Goal: Task Accomplishment & Management: Manage account settings

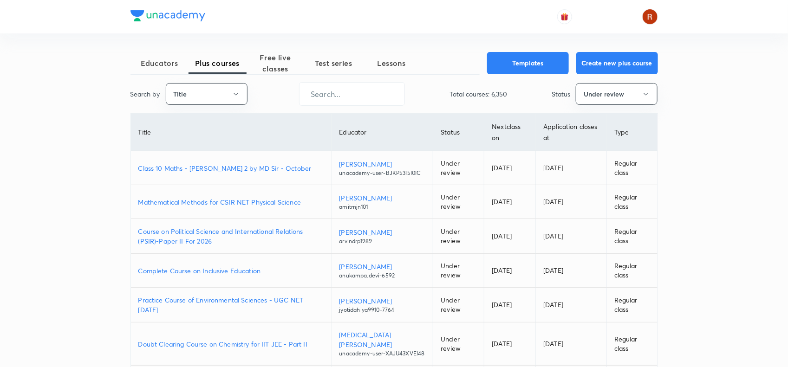
click at [288, 173] on p "Class 10 Maths - [PERSON_NAME] 2 by MD Sir - October" at bounding box center [231, 168] width 186 height 10
click at [279, 173] on p "Class 10 Maths - [PERSON_NAME] 2 by MD Sir - October" at bounding box center [231, 168] width 186 height 10
click at [223, 94] on button "Title" at bounding box center [207, 94] width 82 height 22
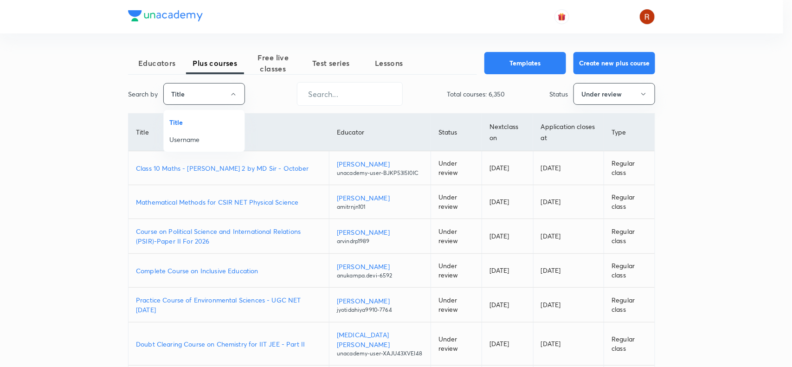
click at [209, 143] on span "Username" at bounding box center [204, 140] width 70 height 10
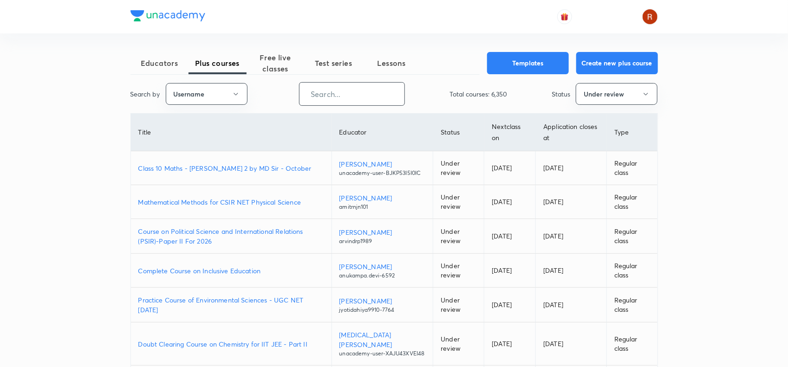
click at [363, 93] on input "text" at bounding box center [351, 94] width 105 height 24
paste input "ankur073"
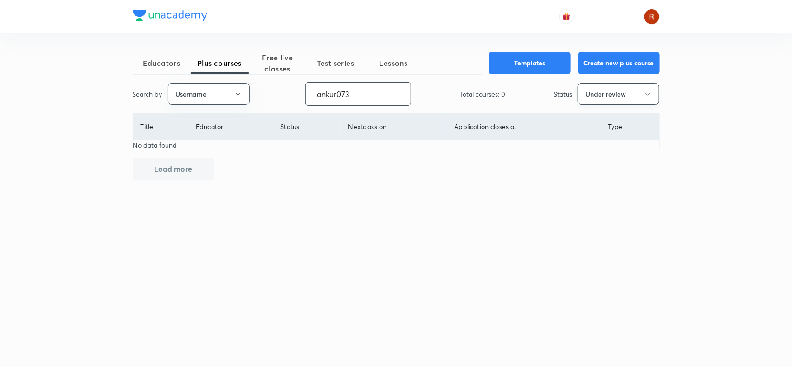
type input "ankur073"
click at [604, 95] on button "Under review" at bounding box center [619, 94] width 82 height 22
click at [597, 172] on span "Live" at bounding box center [619, 174] width 70 height 10
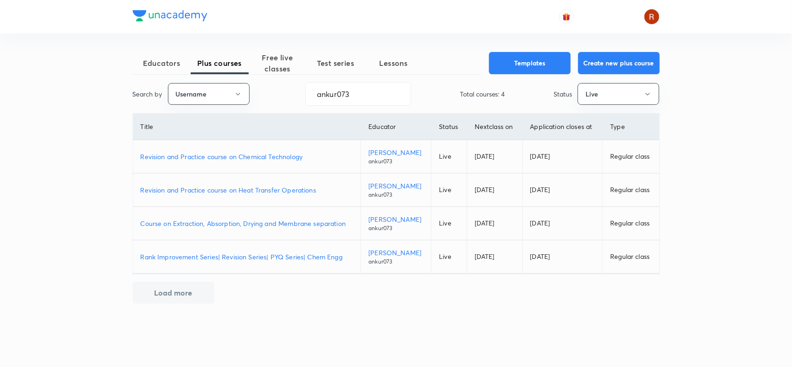
click at [321, 221] on p "Course on Extraction, Absorption, Drying and Membrane separation" at bounding box center [247, 224] width 213 height 10
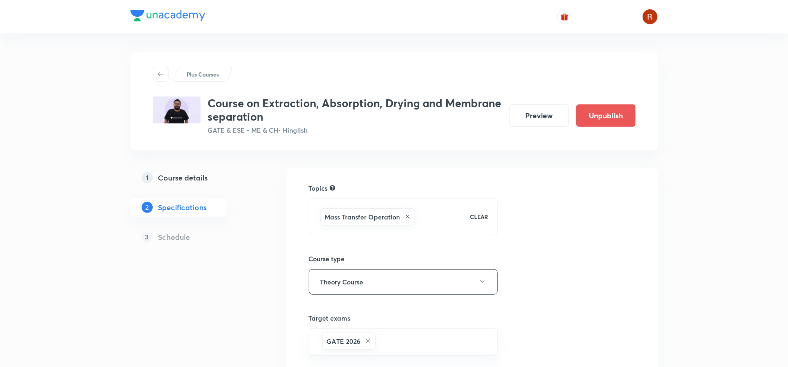
click at [182, 175] on h5 "Course details" at bounding box center [183, 177] width 50 height 11
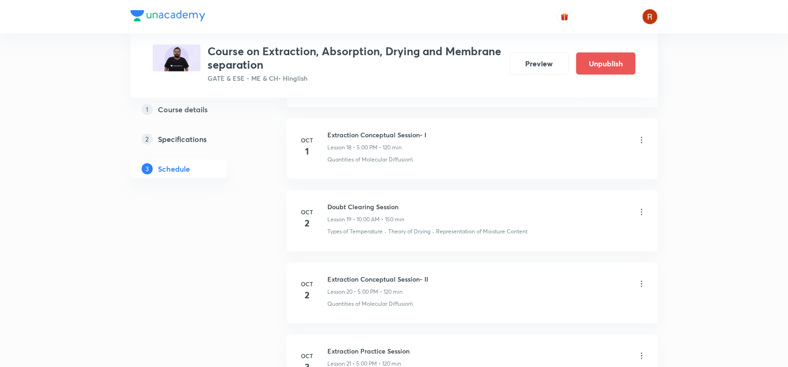
scroll to position [1725, 0]
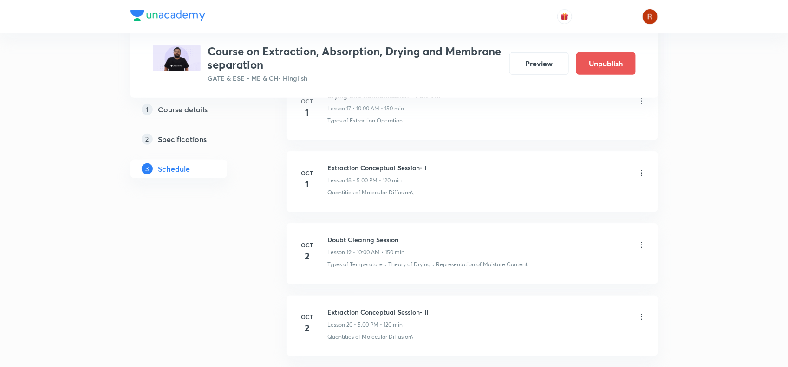
click at [641, 176] on icon at bounding box center [641, 173] width 9 height 9
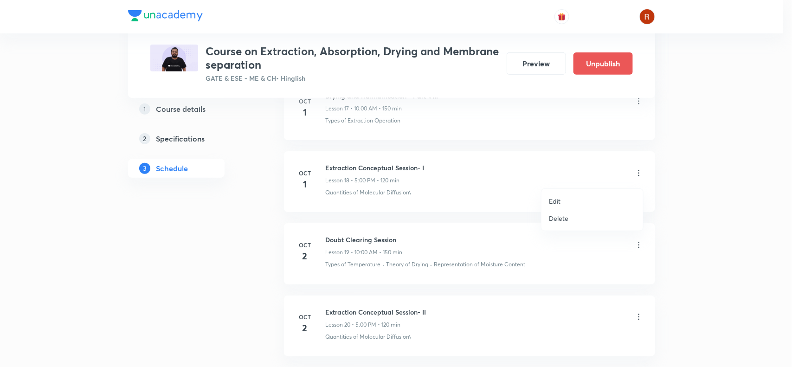
click at [558, 217] on p "Delete" at bounding box center [558, 219] width 19 height 10
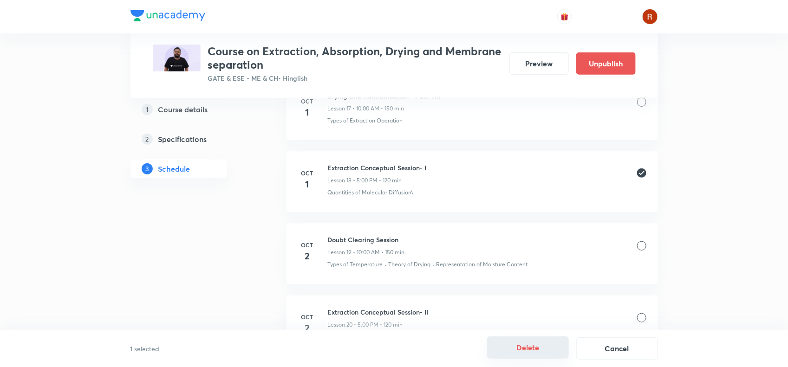
click at [530, 347] on button "Delete" at bounding box center [528, 348] width 82 height 22
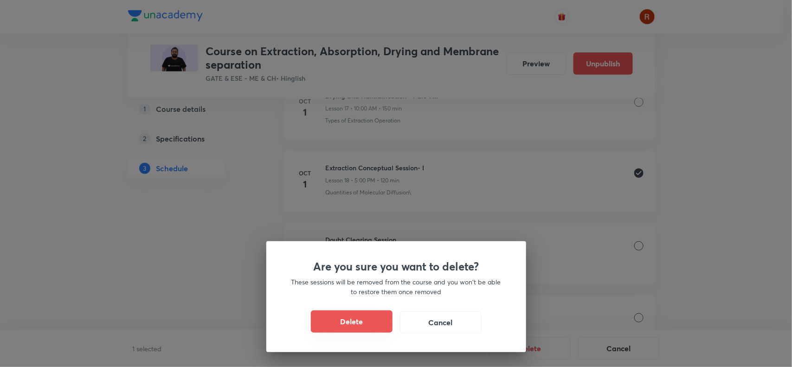
click at [356, 323] on button "Delete" at bounding box center [352, 322] width 82 height 22
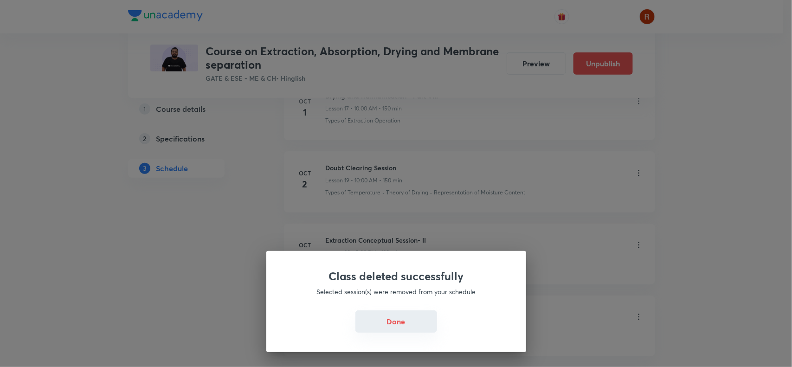
click at [397, 328] on button "Done" at bounding box center [397, 322] width 82 height 22
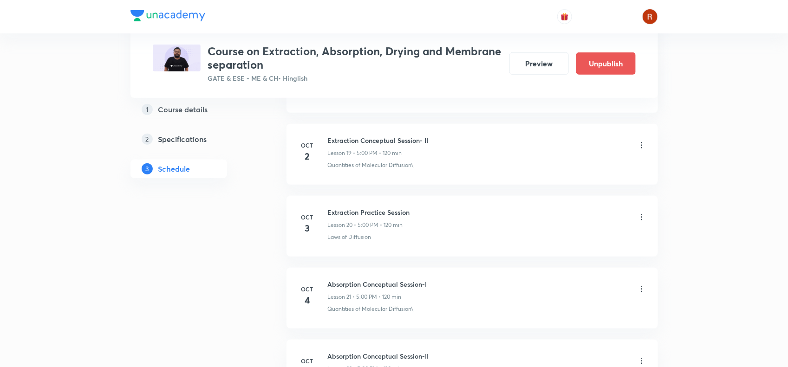
scroll to position [1825, 0]
click at [641, 149] on icon at bounding box center [641, 144] width 9 height 9
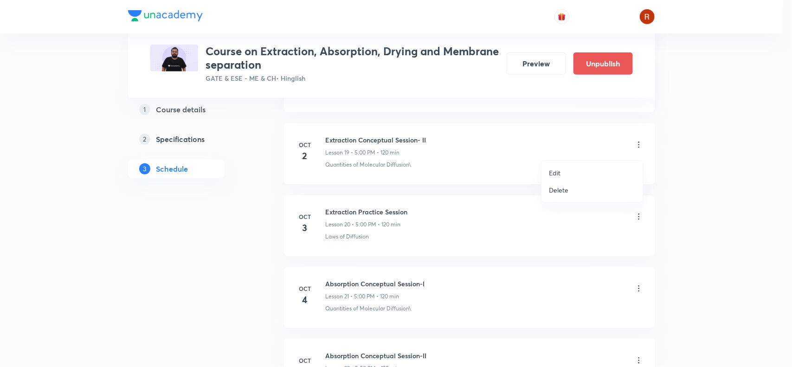
click at [571, 188] on li "Delete" at bounding box center [593, 190] width 102 height 17
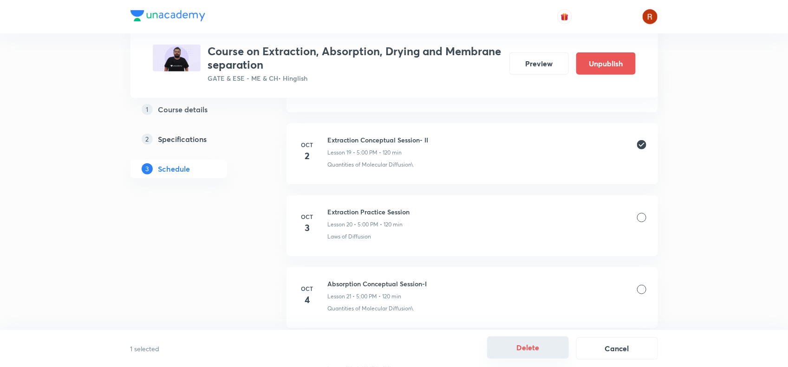
click at [534, 344] on button "Delete" at bounding box center [528, 348] width 82 height 22
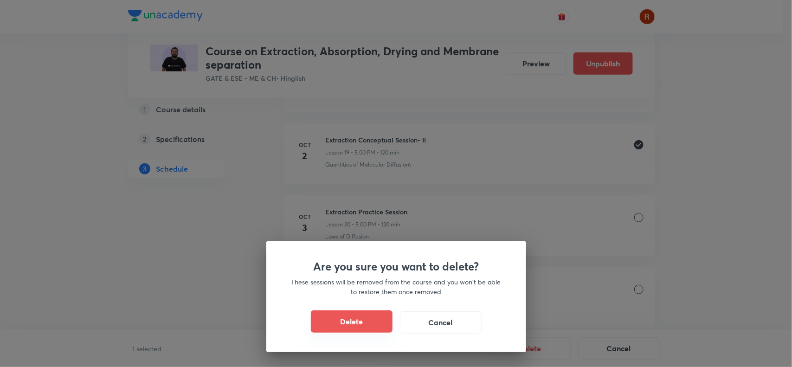
click at [349, 326] on button "Delete" at bounding box center [352, 322] width 82 height 22
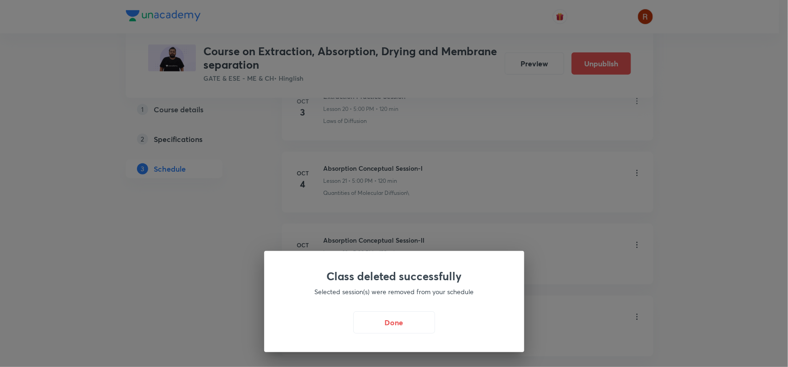
scroll to position [1869, 0]
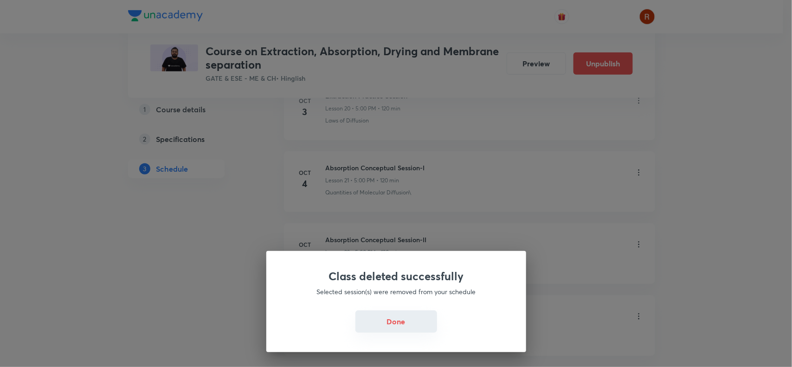
click at [384, 326] on button "Done" at bounding box center [397, 322] width 82 height 22
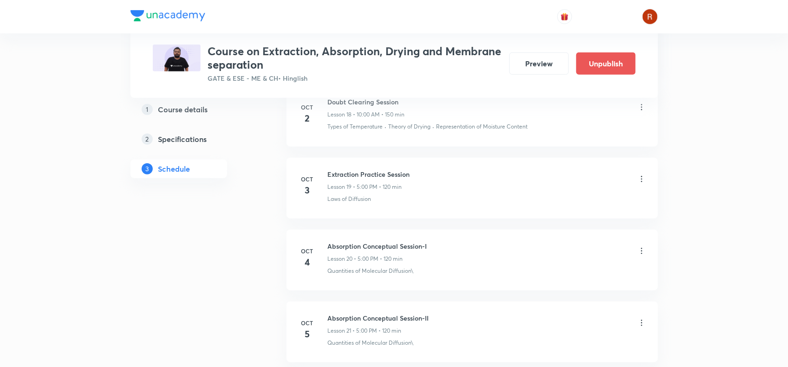
scroll to position [1791, 0]
click at [642, 179] on icon at bounding box center [641, 178] width 9 height 9
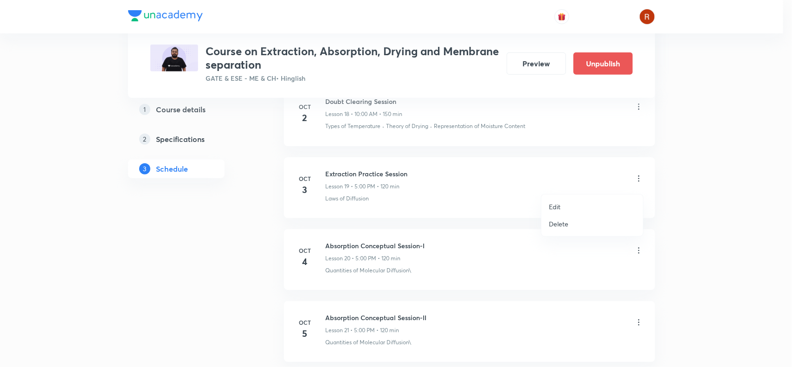
click at [563, 219] on p "Delete" at bounding box center [558, 224] width 19 height 10
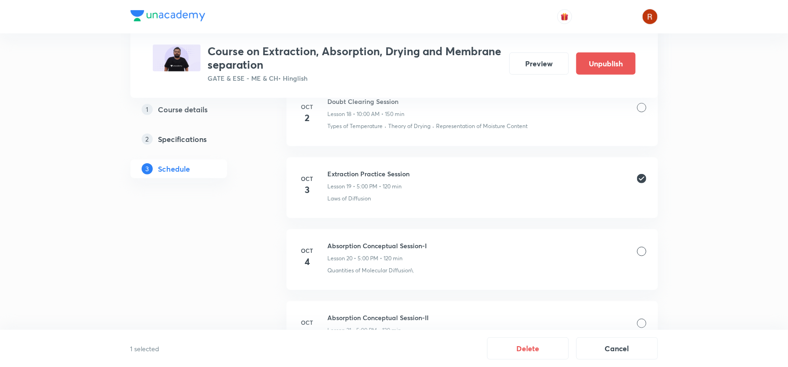
click at [642, 254] on div at bounding box center [641, 251] width 9 height 9
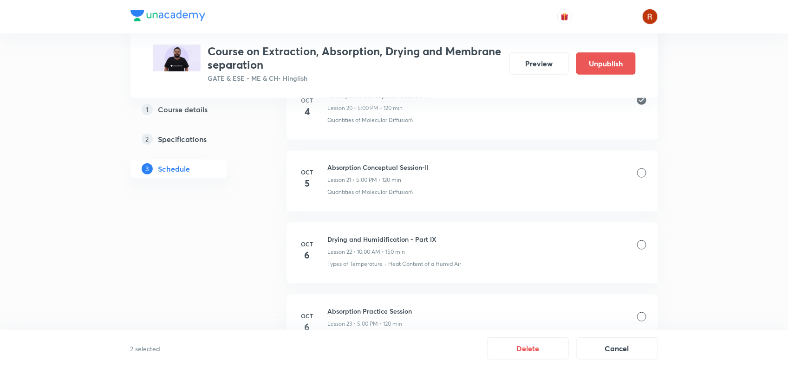
scroll to position [1942, 0]
click at [642, 175] on div at bounding box center [641, 172] width 9 height 9
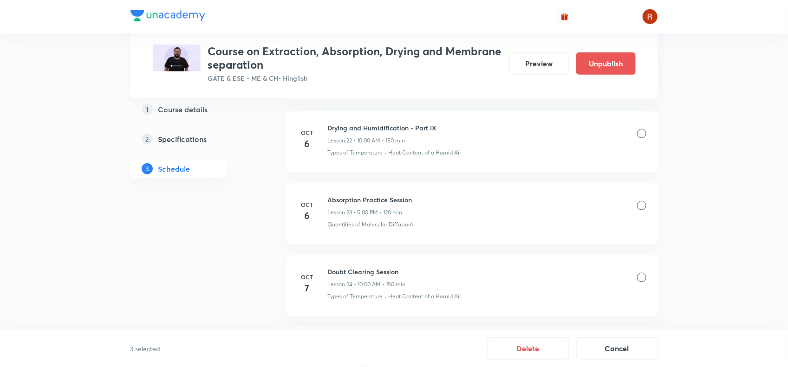
scroll to position [2053, 0]
click at [644, 208] on div at bounding box center [641, 205] width 9 height 9
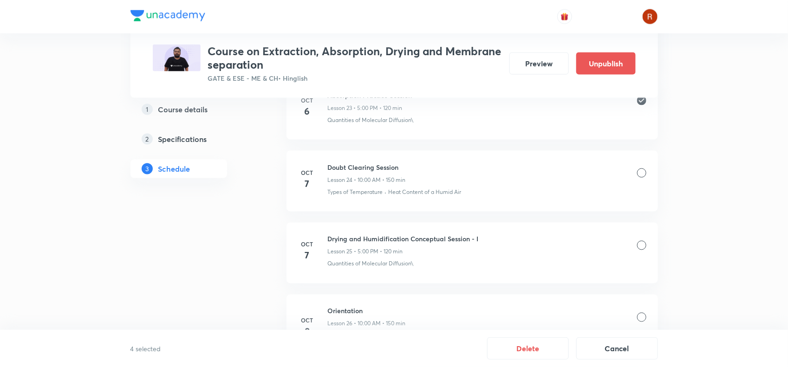
scroll to position [2160, 0]
click at [640, 248] on div at bounding box center [641, 243] width 9 height 9
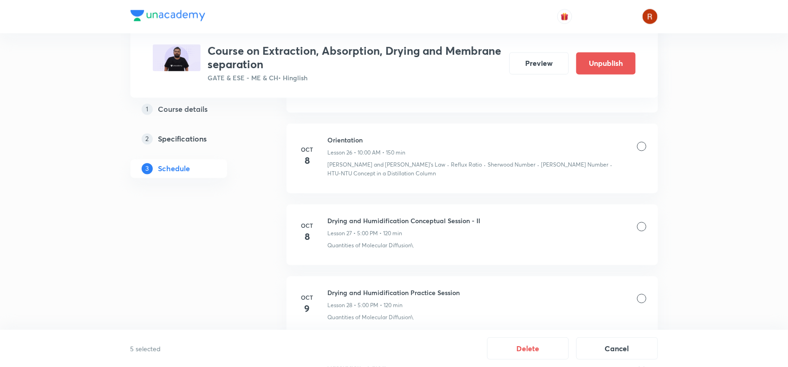
scroll to position [2329, 0]
click at [641, 231] on div at bounding box center [641, 226] width 9 height 9
click at [535, 344] on button "Delete" at bounding box center [528, 348] width 82 height 22
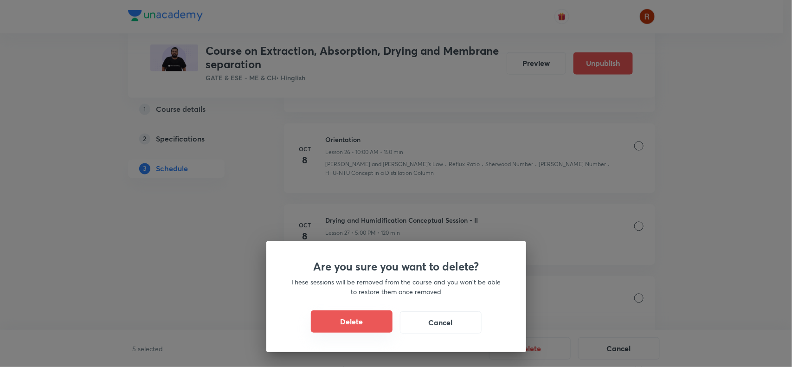
click at [370, 316] on button "Delete" at bounding box center [352, 322] width 82 height 22
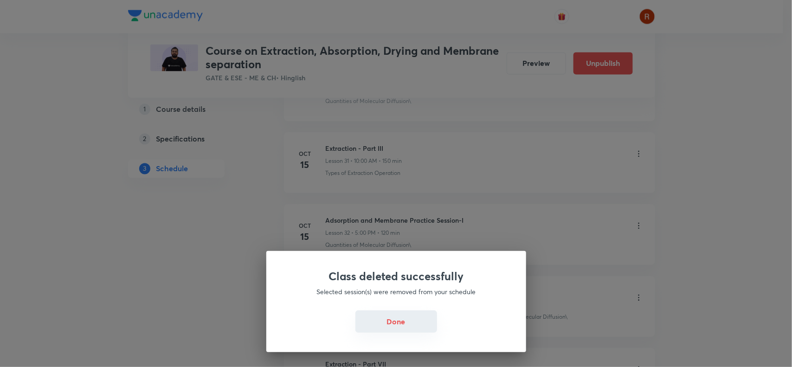
click at [389, 321] on button "Done" at bounding box center [397, 322] width 82 height 22
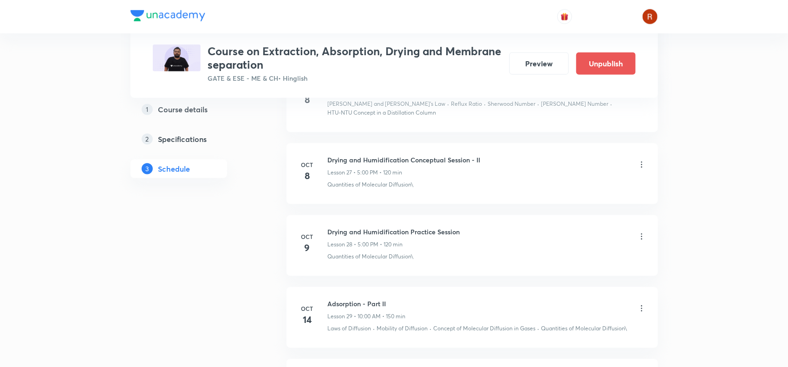
scroll to position [2027, 0]
click at [641, 169] on icon at bounding box center [641, 168] width 1 height 6
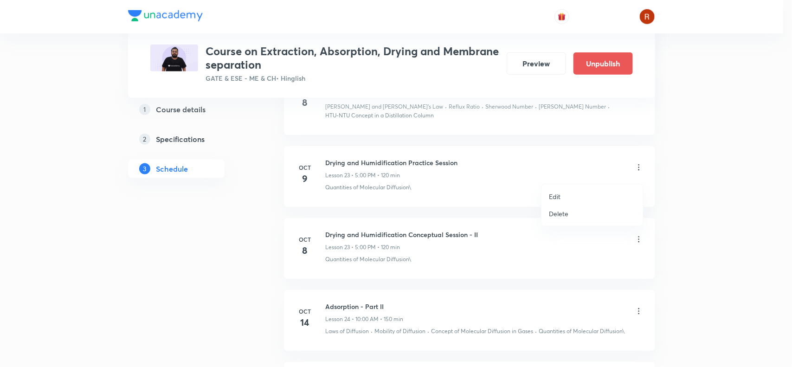
click at [567, 208] on li "Delete" at bounding box center [593, 213] width 102 height 17
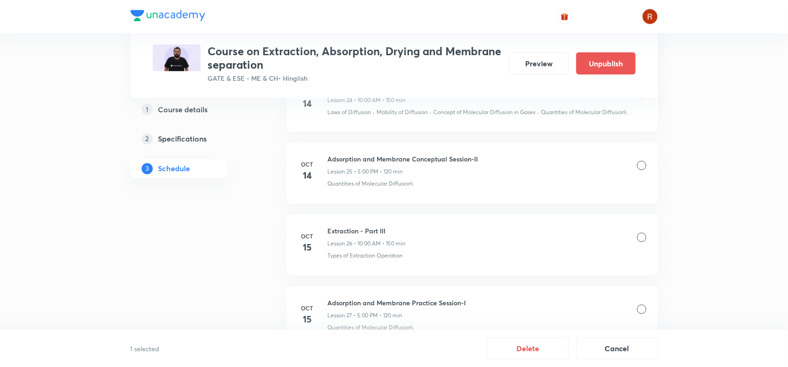
scroll to position [2247, 0]
click at [639, 168] on div at bounding box center [641, 164] width 9 height 9
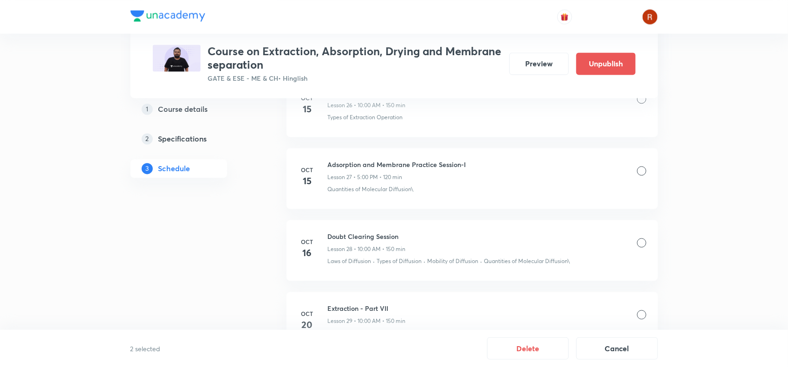
scroll to position [2385, 0]
click at [642, 175] on div at bounding box center [641, 170] width 9 height 9
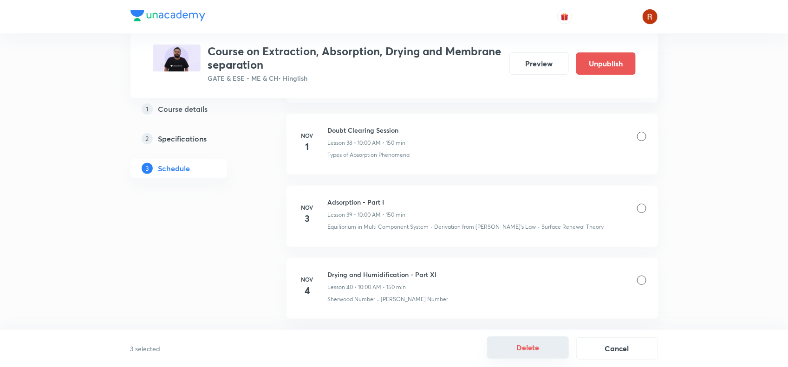
scroll to position [3220, 0]
click at [530, 344] on button "Delete" at bounding box center [528, 348] width 82 height 22
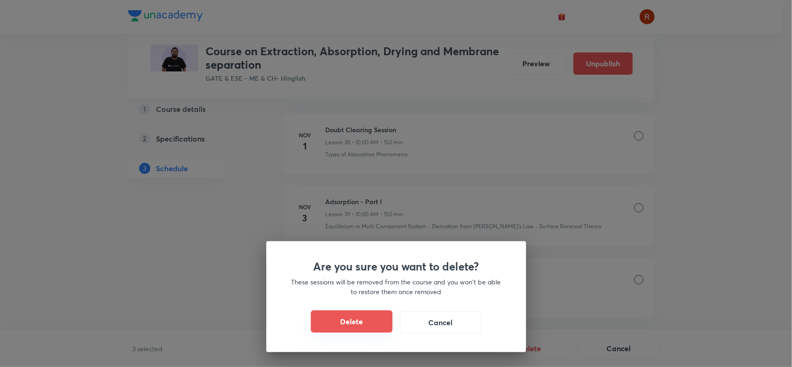
click at [356, 329] on button "Delete" at bounding box center [352, 322] width 82 height 22
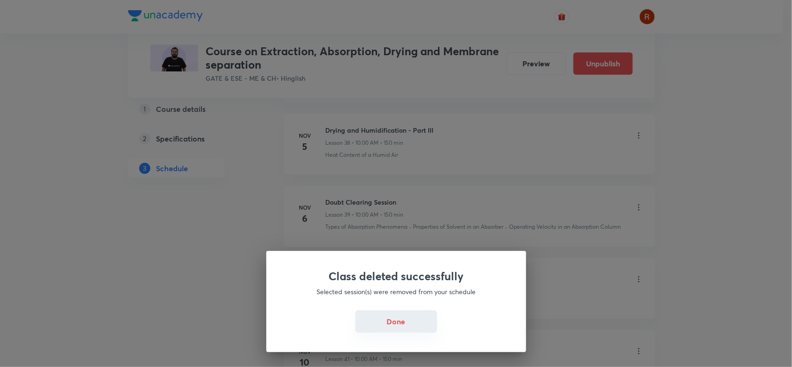
click at [393, 331] on button "Done" at bounding box center [397, 322] width 82 height 22
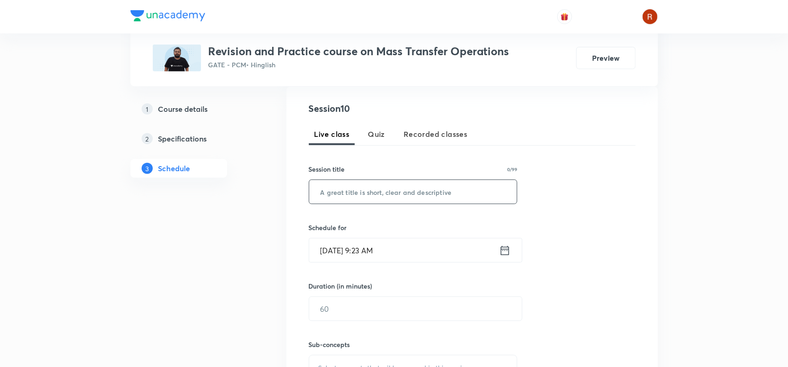
scroll to position [174, 0]
click at [333, 188] on input "text" at bounding box center [413, 191] width 208 height 24
paste input "Extraction Conceptual Session- I"
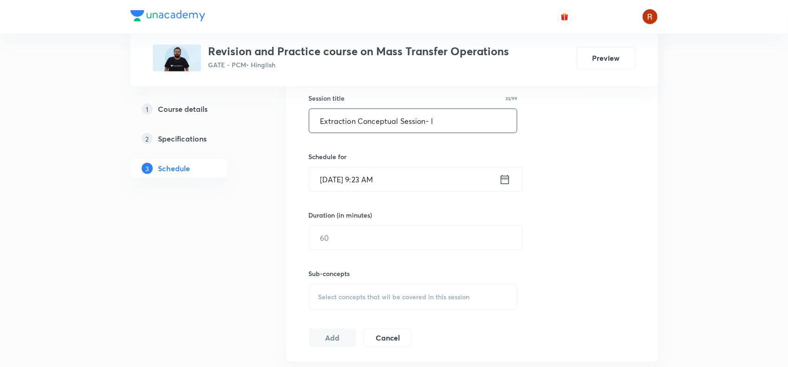
scroll to position [247, 0]
type input "Extraction Conceptual Session- I"
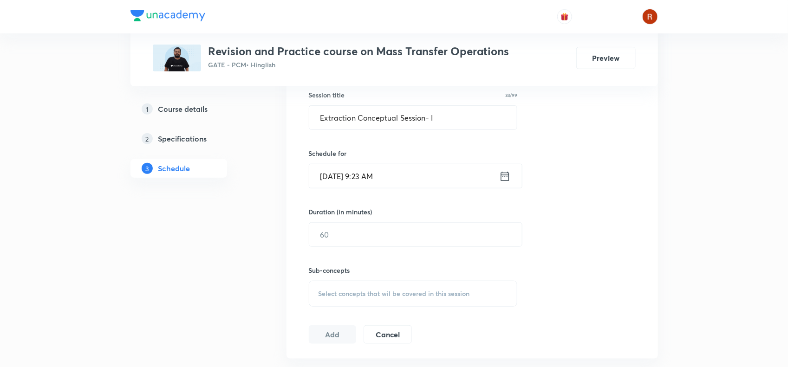
click at [339, 183] on input "[DATE] 9:23 AM" at bounding box center [404, 176] width 190 height 24
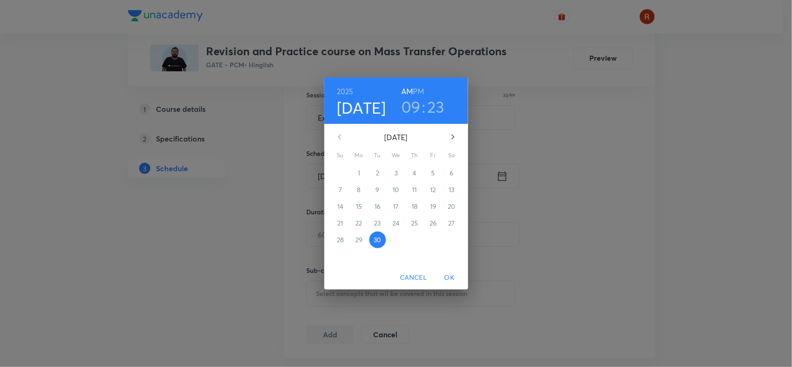
click at [454, 131] on icon "button" at bounding box center [453, 136] width 11 height 11
click at [396, 167] on button "1" at bounding box center [396, 173] width 17 height 17
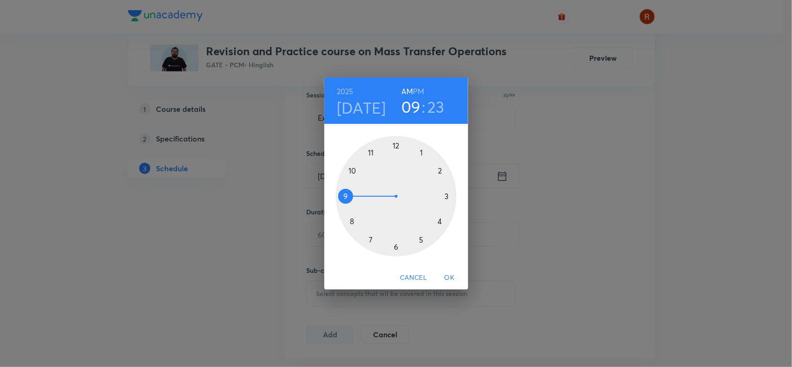
click at [396, 243] on div at bounding box center [396, 196] width 121 height 121
click at [415, 89] on h6 "PM" at bounding box center [418, 91] width 11 height 13
click at [399, 143] on div at bounding box center [396, 196] width 121 height 121
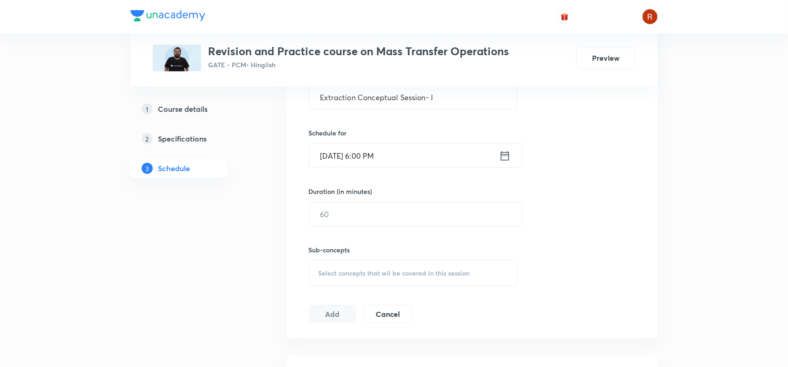
scroll to position [274, 0]
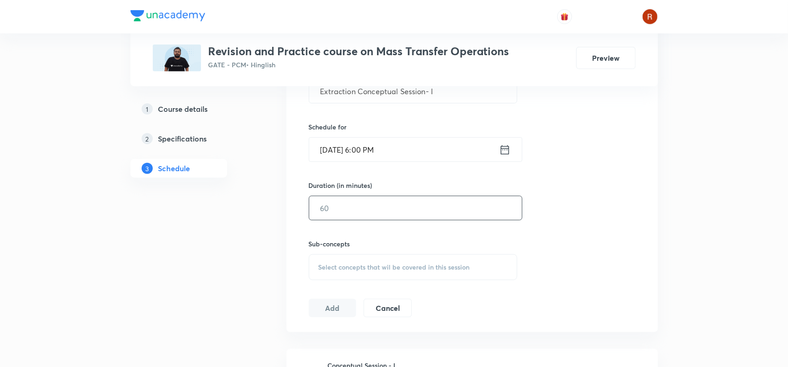
click at [351, 213] on input "text" at bounding box center [415, 208] width 213 height 24
type input "150"
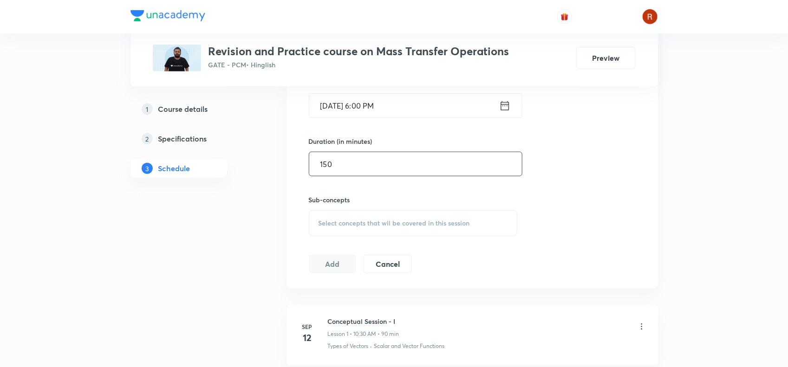
click at [365, 228] on div "Select concepts that wil be covered in this session" at bounding box center [413, 223] width 209 height 26
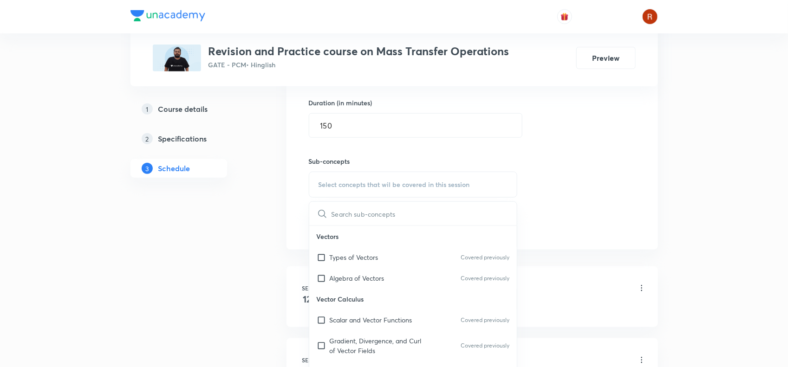
scroll to position [407, 0]
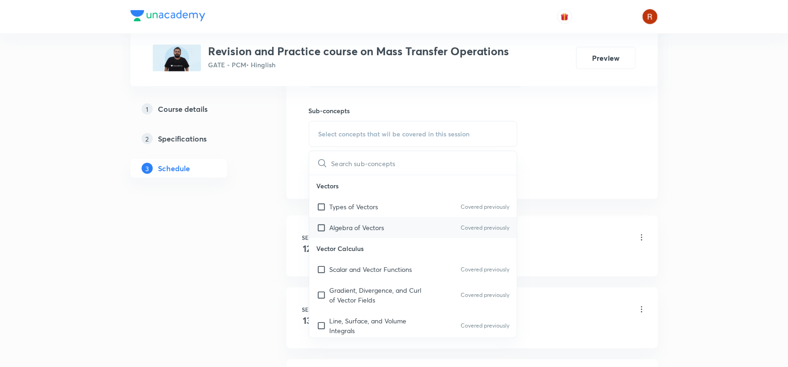
click at [354, 230] on p "Algebra of Vectors" at bounding box center [357, 228] width 55 height 10
checkbox input "true"
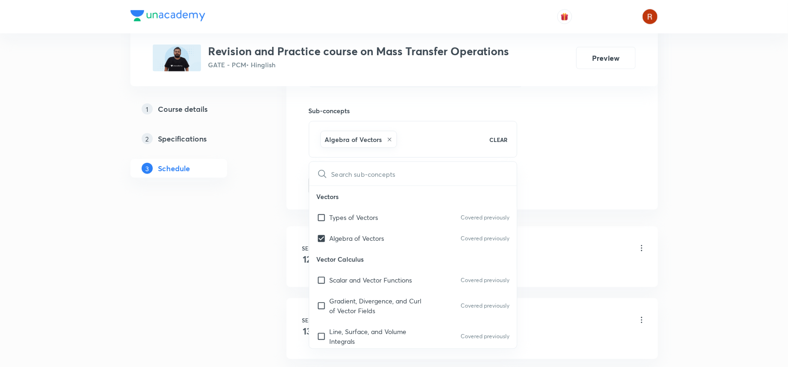
click at [210, 195] on div "1 Course details 2 Specifications 3 Schedule" at bounding box center [193, 368] width 126 height 1236
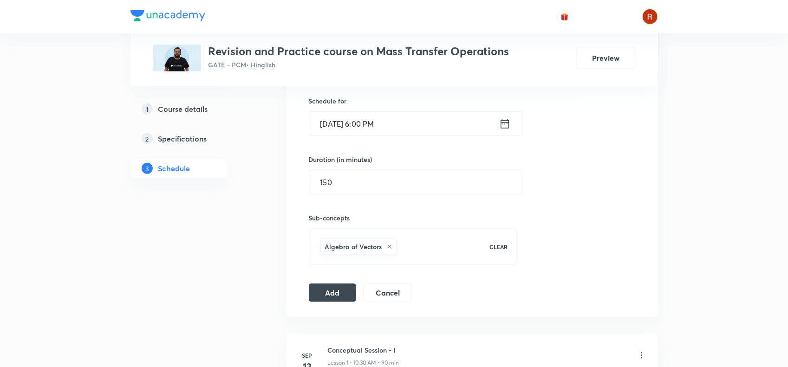
scroll to position [313, 0]
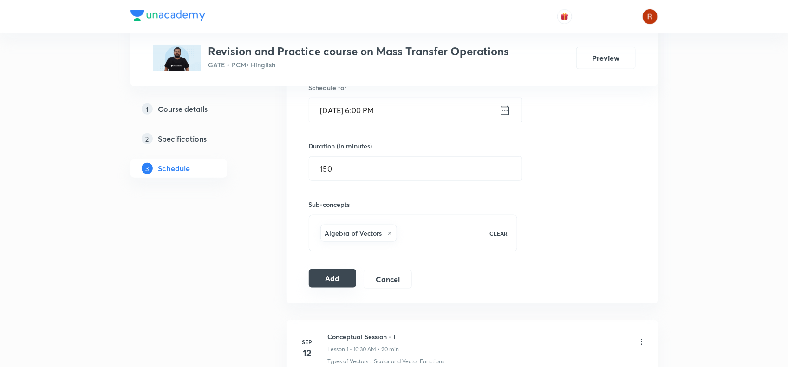
click at [337, 284] on button "Add" at bounding box center [333, 278] width 48 height 19
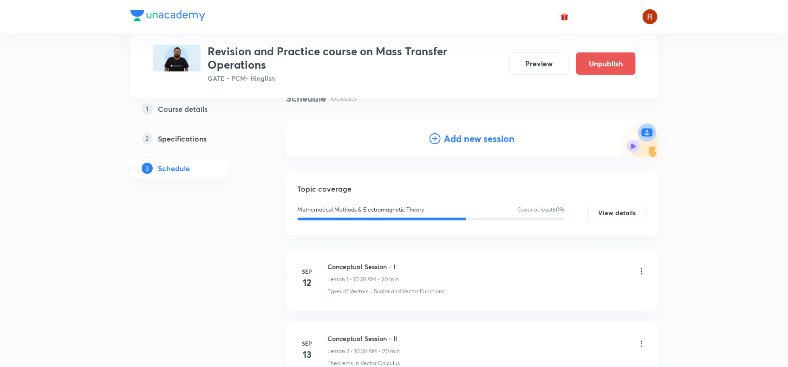
scroll to position [0, 0]
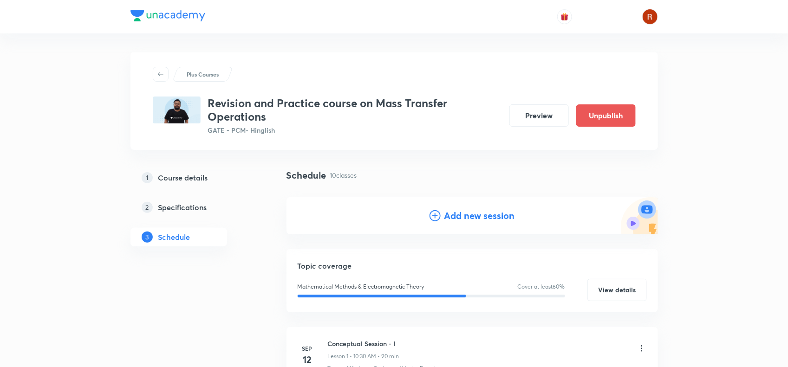
click at [472, 208] on div "Add new session" at bounding box center [471, 215] width 371 height 37
click at [474, 212] on h4 "Add new session" at bounding box center [479, 216] width 71 height 14
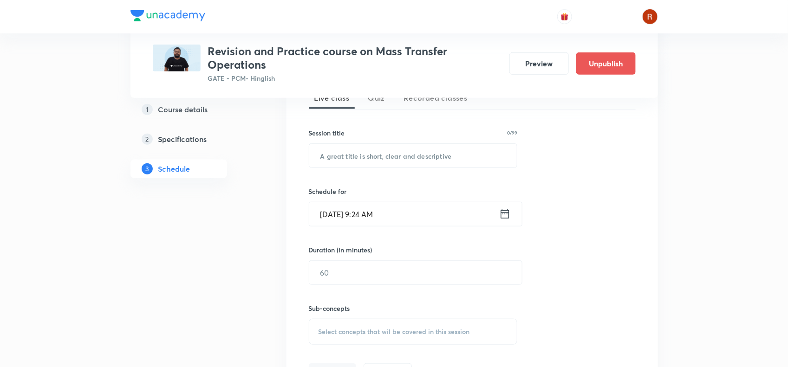
scroll to position [221, 0]
click at [390, 173] on div "Session 11 Live class Quiz Recorded classes Session title 0/99 ​ Schedule for […" at bounding box center [472, 223] width 327 height 317
click at [383, 154] on input "text" at bounding box center [413, 155] width 208 height 24
paste input "Extraction Practice Session"
type input "Extraction Practice Session"
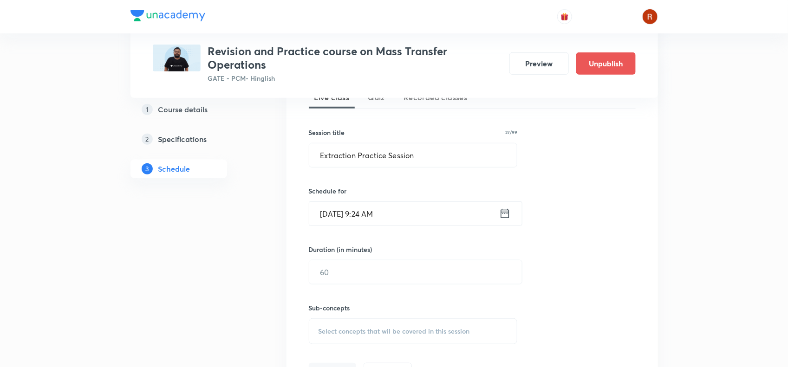
click at [337, 212] on input "[DATE] 9:24 AM" at bounding box center [404, 214] width 190 height 24
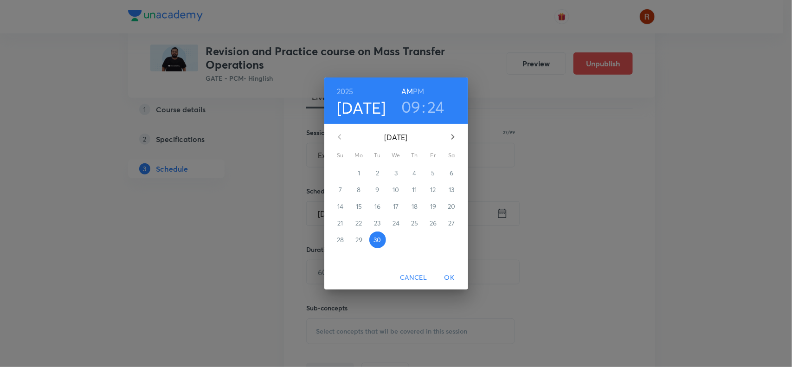
click at [454, 132] on icon "button" at bounding box center [453, 136] width 11 height 11
click at [420, 170] on span "2" at bounding box center [415, 173] width 17 height 9
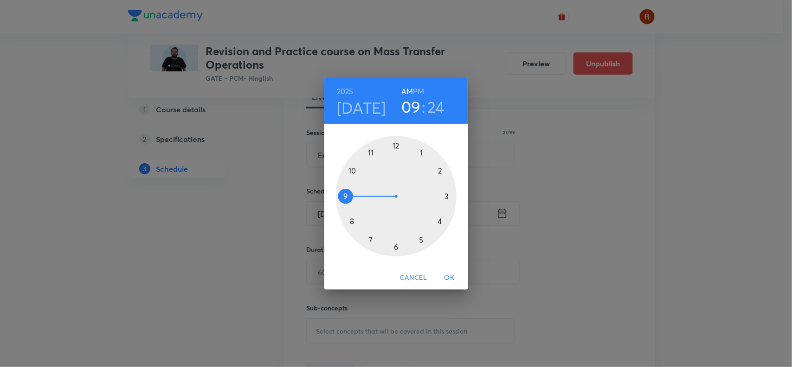
click at [397, 247] on div at bounding box center [396, 196] width 121 height 121
click at [415, 87] on h6 "PM" at bounding box center [418, 91] width 11 height 13
click at [395, 147] on div at bounding box center [396, 196] width 121 height 121
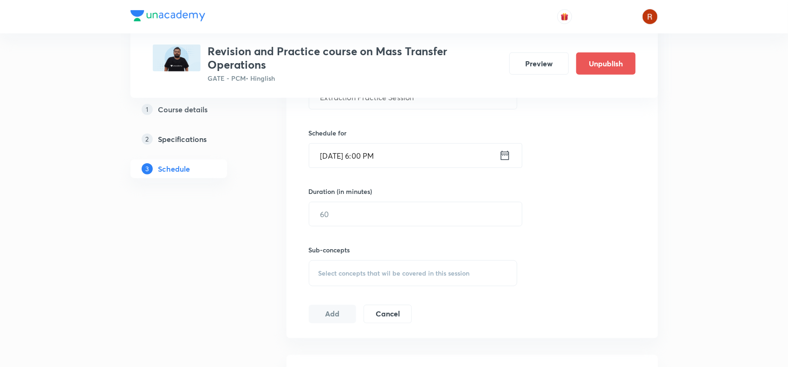
scroll to position [280, 0]
click at [340, 220] on input "text" at bounding box center [415, 214] width 213 height 24
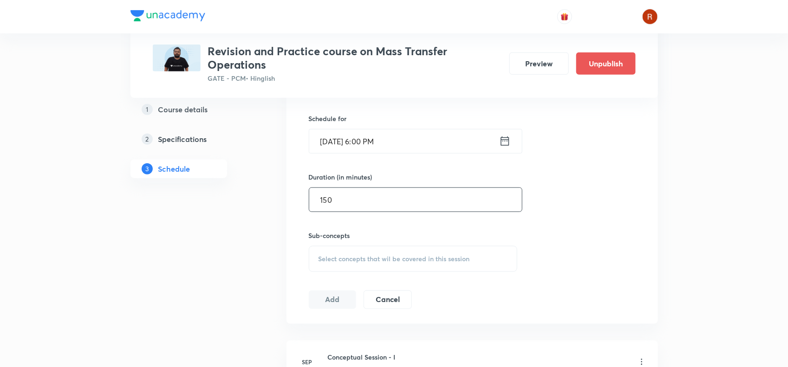
type input "150"
click at [345, 256] on span "Select concepts that wil be covered in this session" at bounding box center [393, 258] width 151 height 7
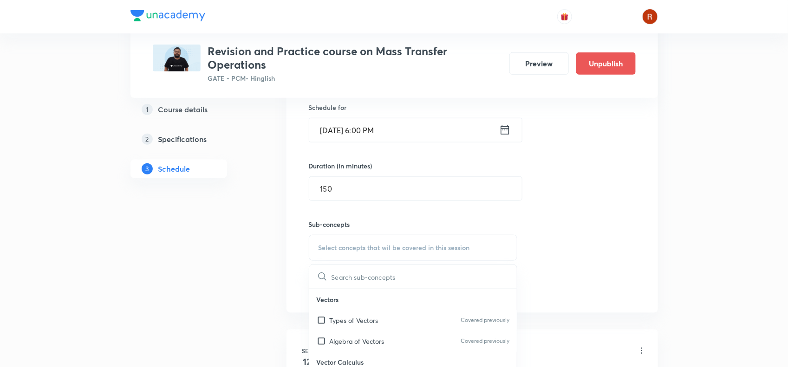
scroll to position [374, 0]
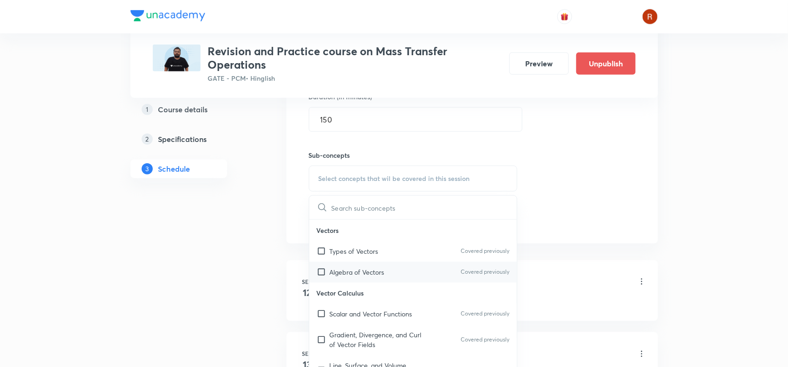
click at [343, 274] on p "Algebra of Vectors" at bounding box center [357, 272] width 55 height 10
checkbox input "true"
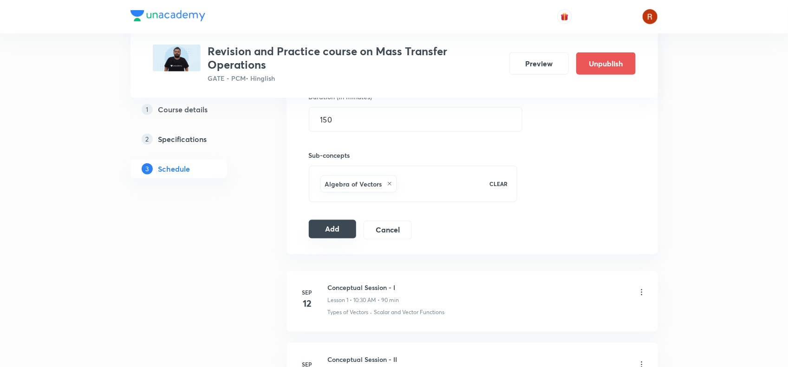
click at [336, 232] on button "Add" at bounding box center [333, 229] width 48 height 19
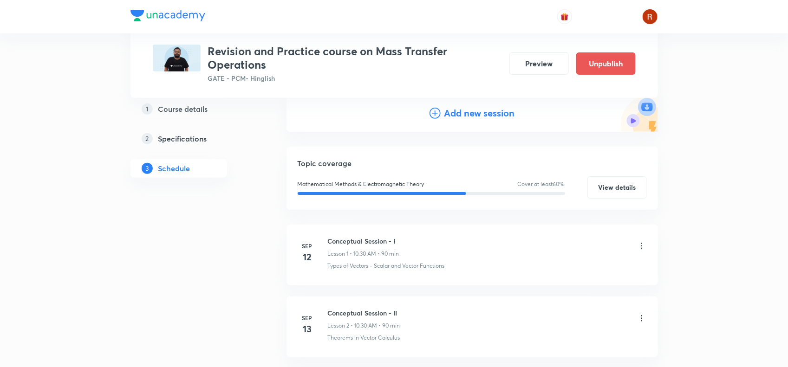
scroll to position [0, 0]
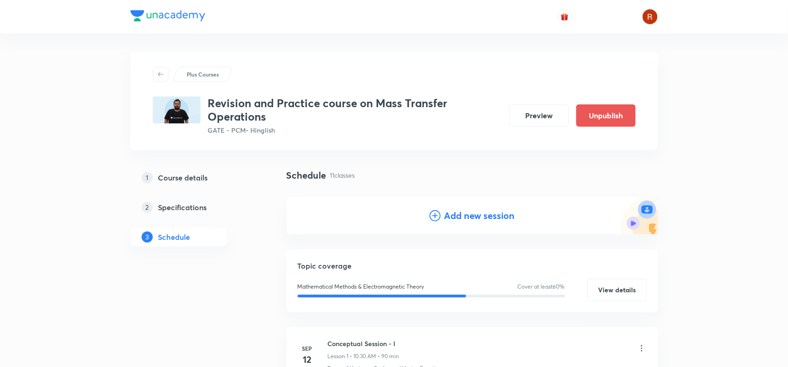
click at [481, 220] on h4 "Add new session" at bounding box center [479, 216] width 71 height 14
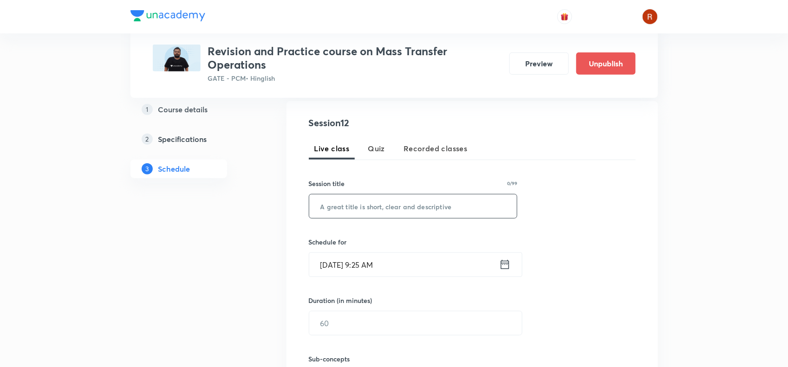
scroll to position [171, 0]
click at [356, 206] on input "text" at bounding box center [413, 206] width 208 height 24
paste input "Absorption Conceptual Session-I"
type input "Absorption Conceptual Session-I"
click at [339, 259] on input "[DATE] 9:25 AM" at bounding box center [404, 265] width 190 height 24
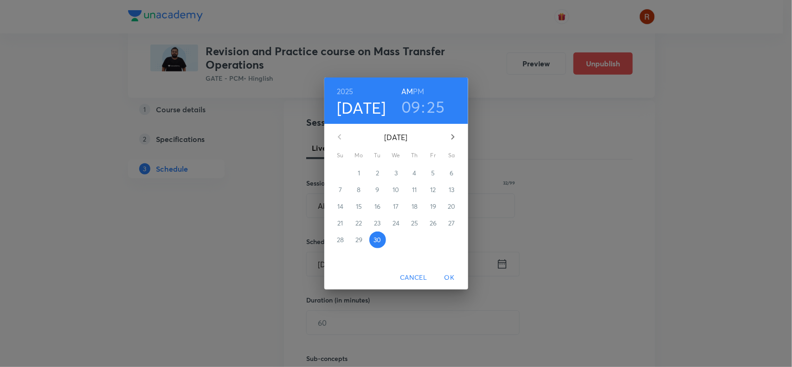
click at [451, 135] on icon "button" at bounding box center [453, 136] width 11 height 11
click at [433, 175] on p "3" at bounding box center [433, 173] width 3 height 9
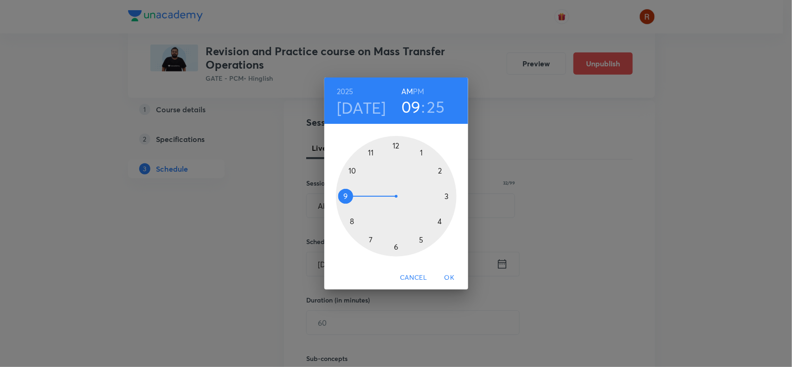
click at [397, 247] on div at bounding box center [396, 196] width 121 height 121
click at [419, 88] on h6 "PM" at bounding box center [418, 91] width 11 height 13
click at [395, 143] on div at bounding box center [396, 196] width 121 height 121
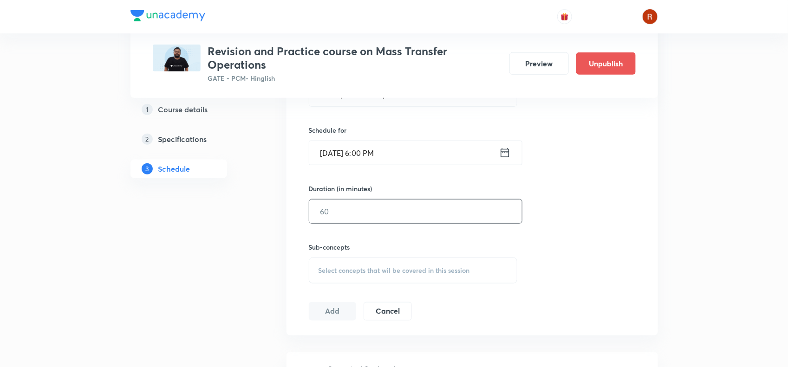
scroll to position [283, 0]
click at [344, 207] on input "text" at bounding box center [415, 211] width 213 height 24
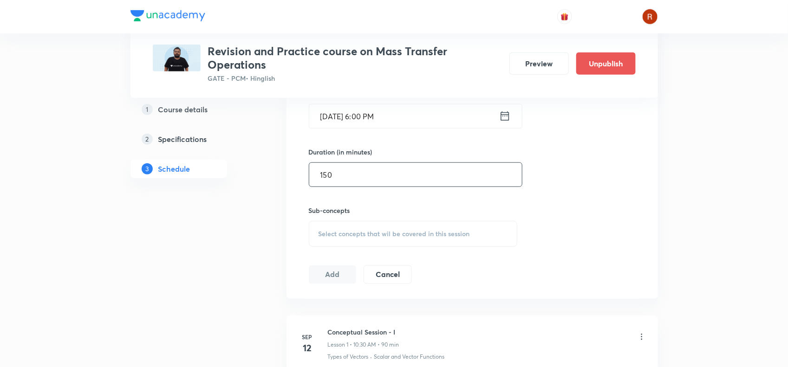
scroll to position [325, 0]
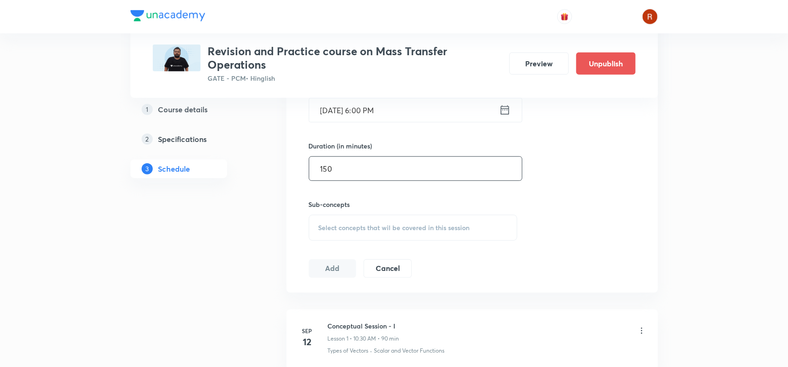
type input "150"
click at [341, 235] on div "Select concepts that wil be covered in this session" at bounding box center [413, 228] width 209 height 26
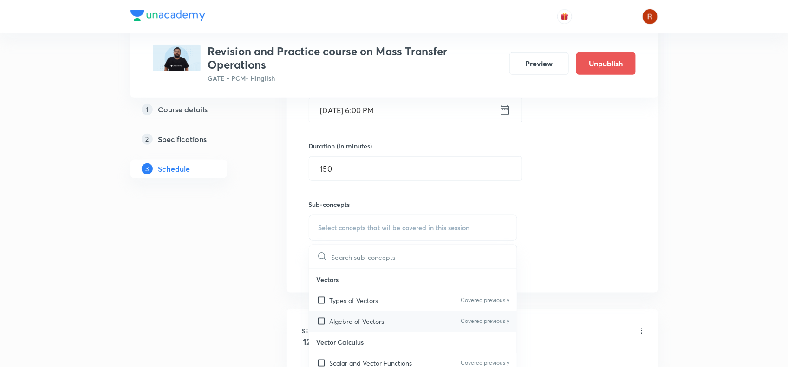
click at [356, 317] on p "Algebra of Vectors" at bounding box center [357, 322] width 55 height 10
checkbox input "true"
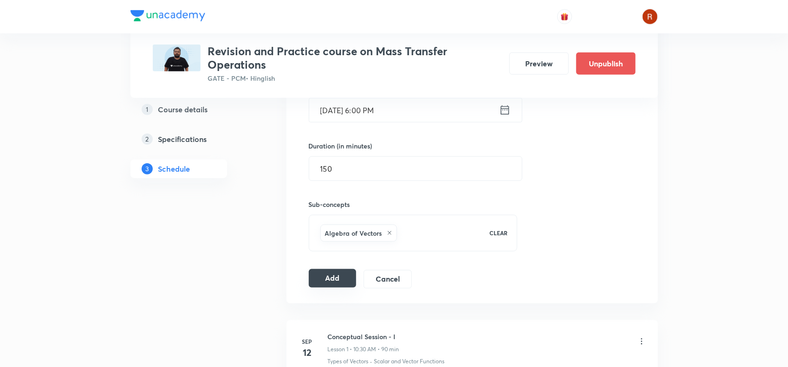
click at [333, 288] on button "Add" at bounding box center [333, 278] width 48 height 19
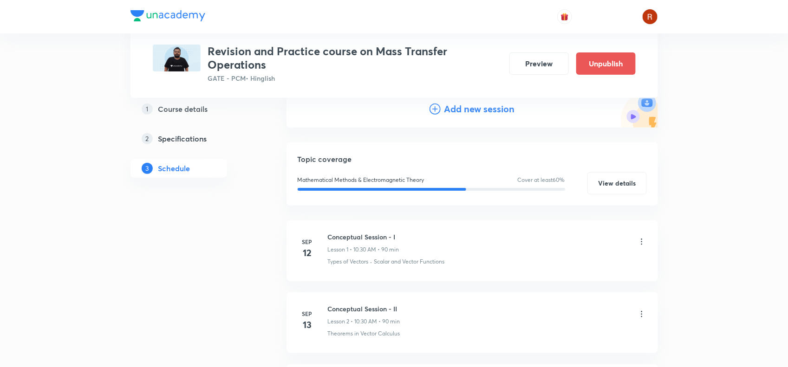
scroll to position [0, 0]
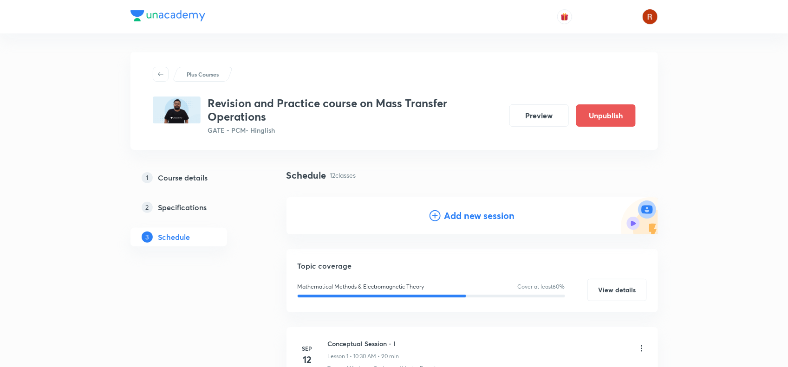
click at [479, 212] on h4 "Add new session" at bounding box center [479, 216] width 71 height 14
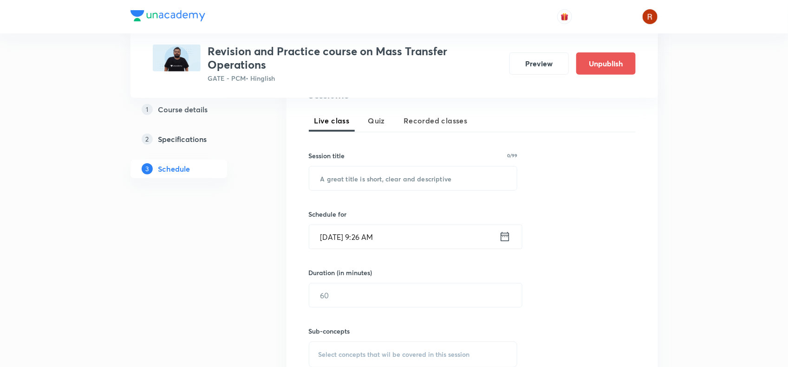
scroll to position [199, 0]
click at [352, 182] on input "text" at bounding box center [413, 178] width 208 height 24
paste input "Absorption Conceptual Session-II"
type input "Absorption Conceptual Session-II"
click at [345, 238] on input "[DATE] 9:26 AM" at bounding box center [404, 237] width 190 height 24
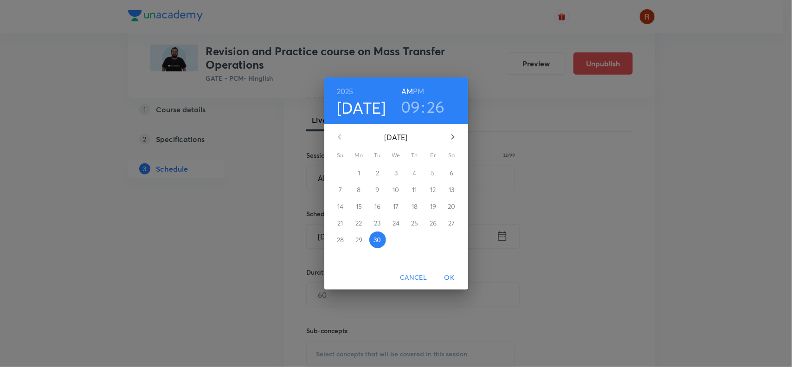
click at [448, 134] on icon "button" at bounding box center [453, 136] width 11 height 11
click at [339, 190] on p "5" at bounding box center [340, 189] width 4 height 9
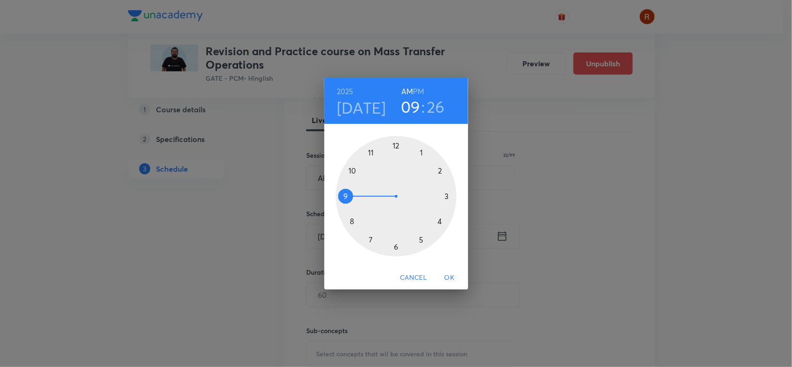
click at [397, 245] on div at bounding box center [396, 196] width 121 height 121
click at [396, 145] on div at bounding box center [396, 196] width 121 height 121
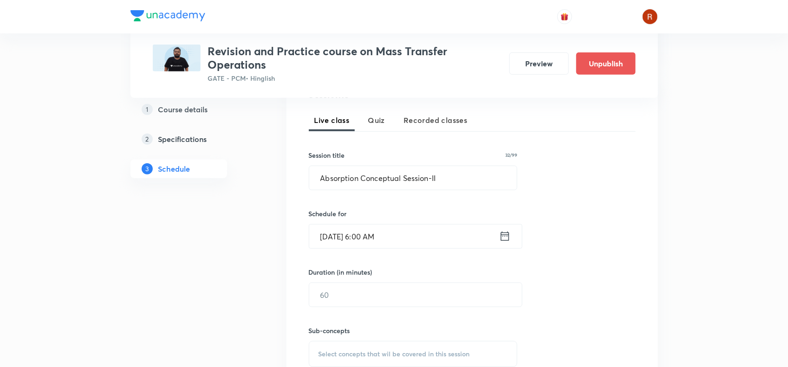
click at [382, 228] on input "[DATE] 6:00 AM" at bounding box center [404, 237] width 190 height 24
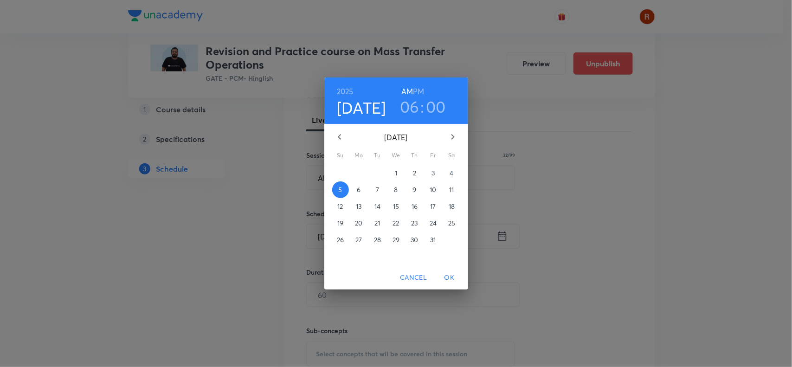
click at [420, 93] on h6 "PM" at bounding box center [418, 91] width 11 height 13
click at [452, 277] on span "OK" at bounding box center [450, 278] width 22 height 12
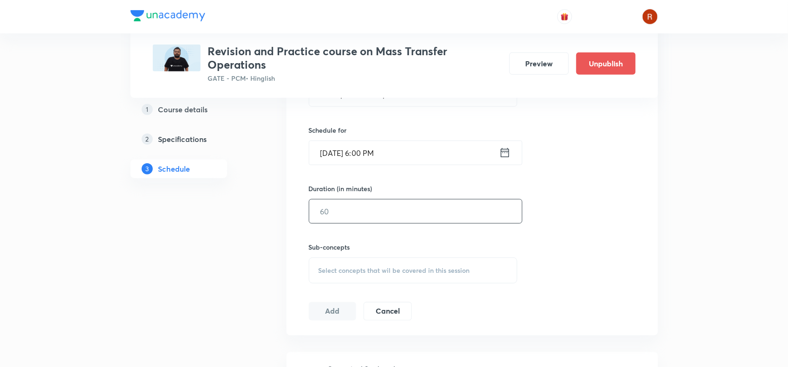
scroll to position [283, 0]
click at [338, 203] on input "text" at bounding box center [415, 211] width 213 height 24
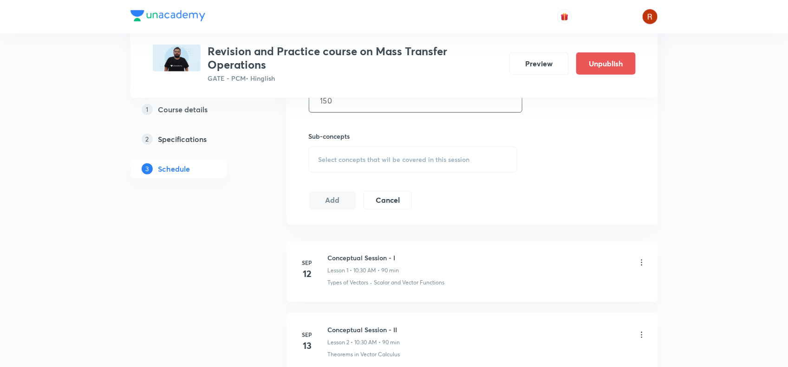
scroll to position [394, 0]
type input "150"
click at [341, 172] on div "Select concepts that wil be covered in this session" at bounding box center [413, 159] width 209 height 26
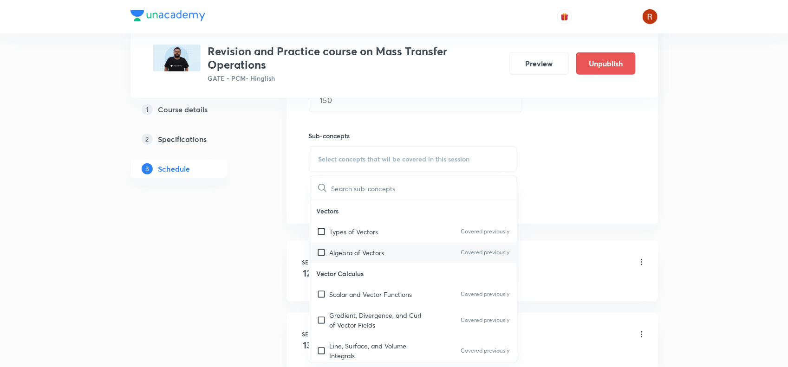
click at [347, 252] on p "Algebra of Vectors" at bounding box center [357, 253] width 55 height 10
checkbox input "true"
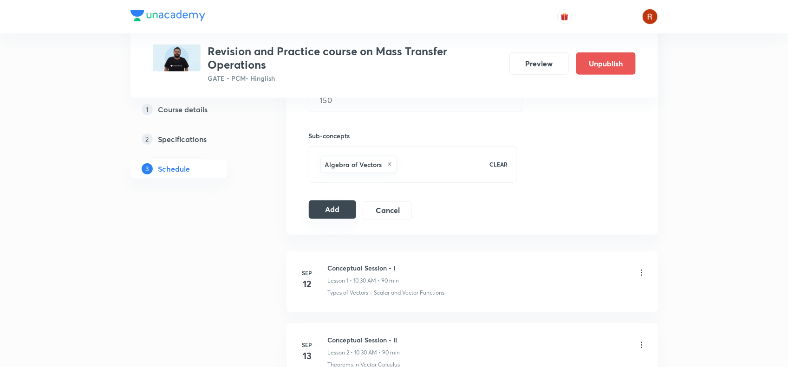
click at [337, 218] on button "Add" at bounding box center [333, 210] width 48 height 19
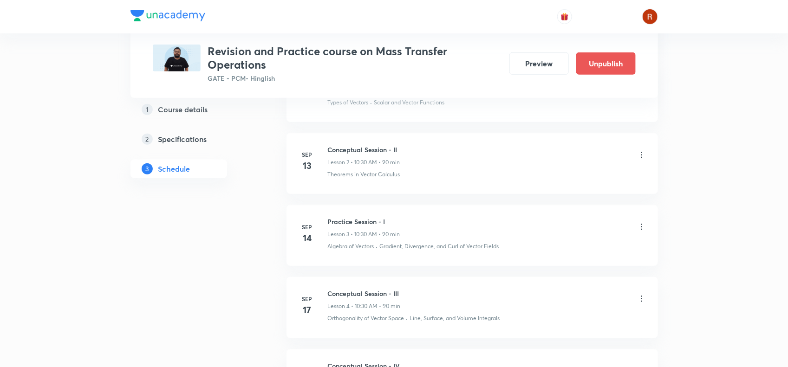
scroll to position [0, 0]
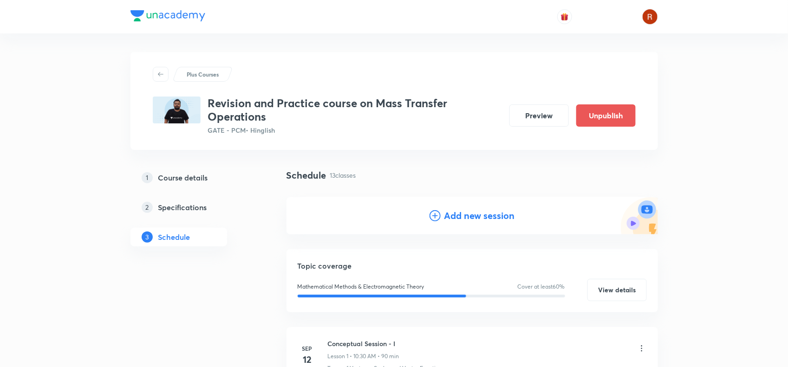
click at [469, 216] on h4 "Add new session" at bounding box center [479, 216] width 71 height 14
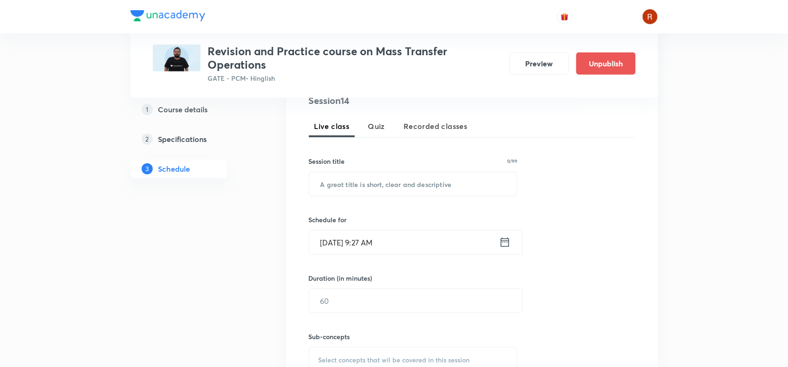
scroll to position [201, 0]
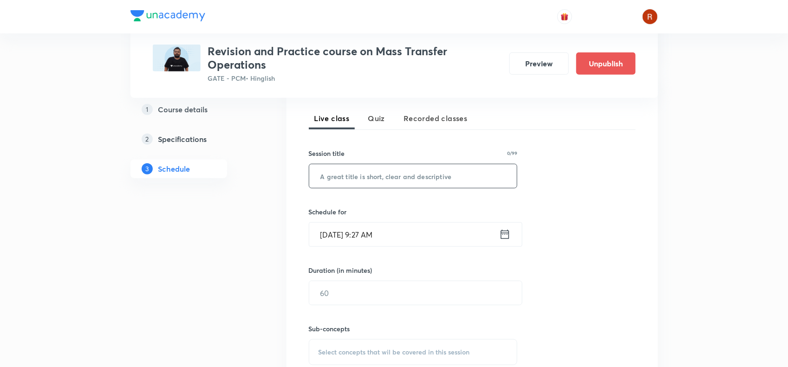
click at [367, 173] on input "text" at bounding box center [413, 176] width 208 height 24
paste input "Absorption Practice Session"
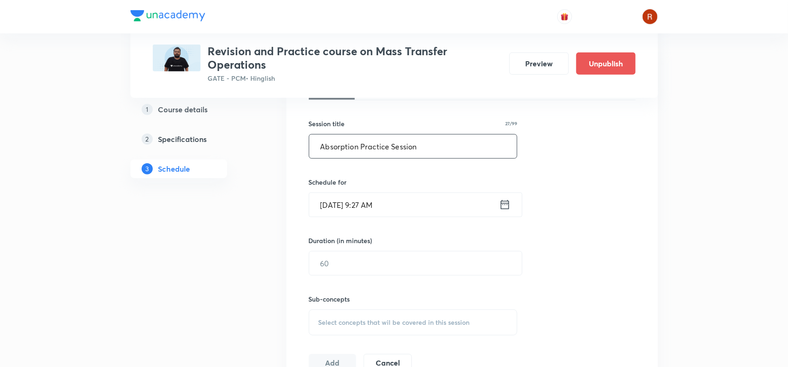
scroll to position [234, 0]
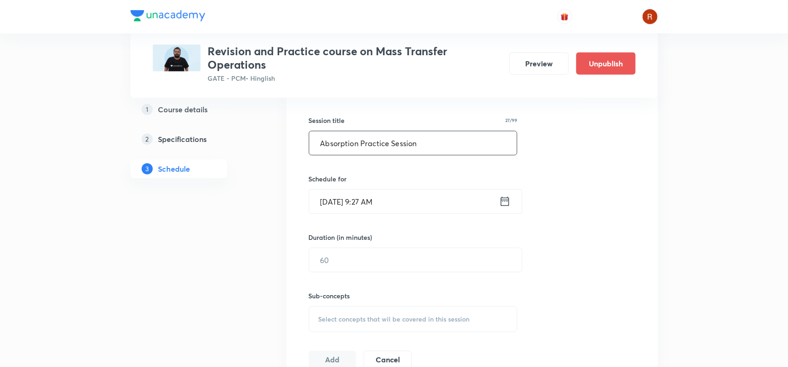
type input "Absorption Practice Session"
click at [342, 200] on input "[DATE] 9:27 AM" at bounding box center [404, 202] width 190 height 24
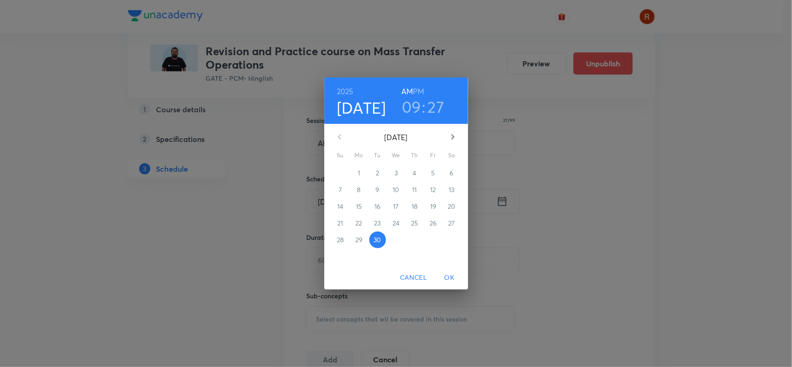
click at [450, 138] on icon "button" at bounding box center [453, 136] width 11 height 11
click at [340, 189] on p "5" at bounding box center [340, 189] width 4 height 9
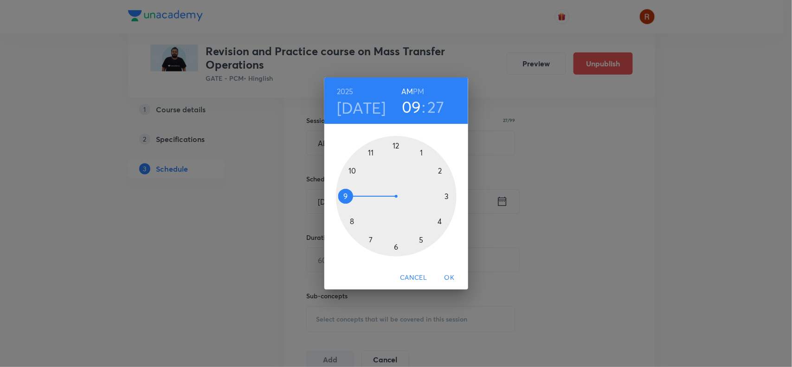
click at [395, 245] on div at bounding box center [396, 196] width 121 height 121
click at [418, 84] on div "[DATE] 06 : 27 AM PM" at bounding box center [397, 101] width 144 height 46
click at [420, 91] on h6 "PM" at bounding box center [418, 91] width 11 height 13
click at [396, 144] on div at bounding box center [396, 196] width 121 height 121
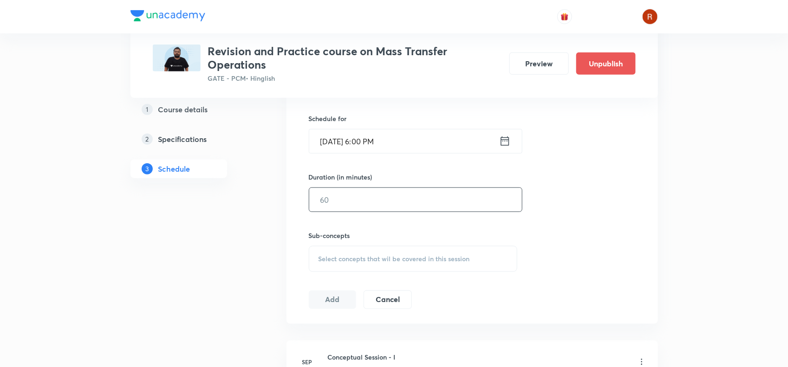
scroll to position [295, 0]
click at [331, 202] on input "text" at bounding box center [415, 199] width 213 height 24
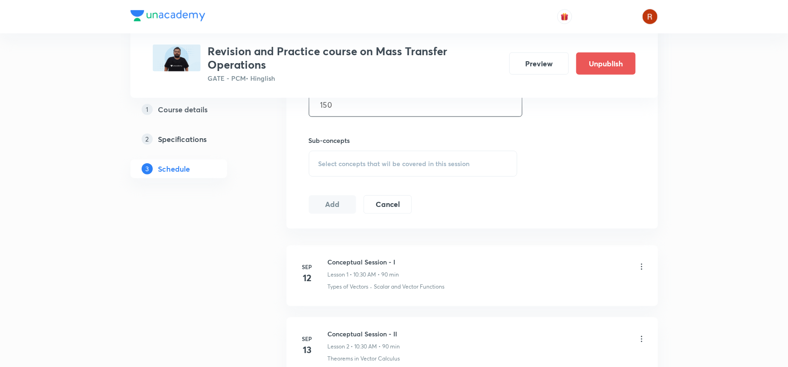
scroll to position [391, 0]
type input "150"
click at [333, 162] on span "Select concepts that wil be covered in this session" at bounding box center [393, 161] width 151 height 7
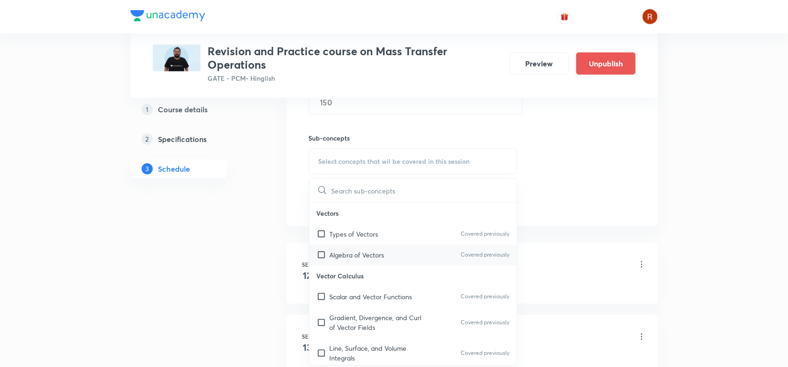
click at [349, 252] on p "Algebra of Vectors" at bounding box center [357, 255] width 55 height 10
checkbox input "true"
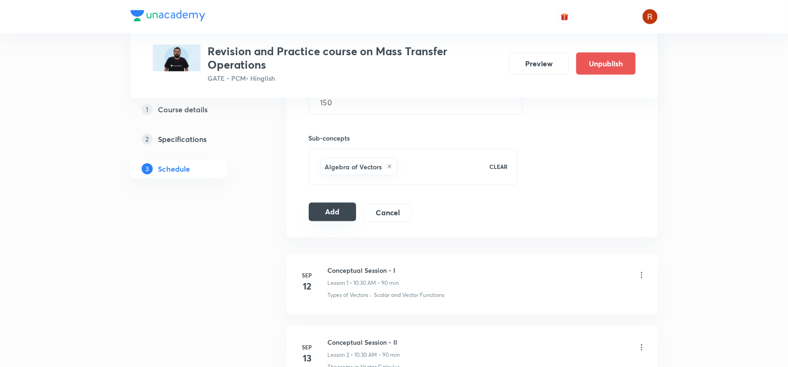
click at [321, 218] on button "Add" at bounding box center [333, 212] width 48 height 19
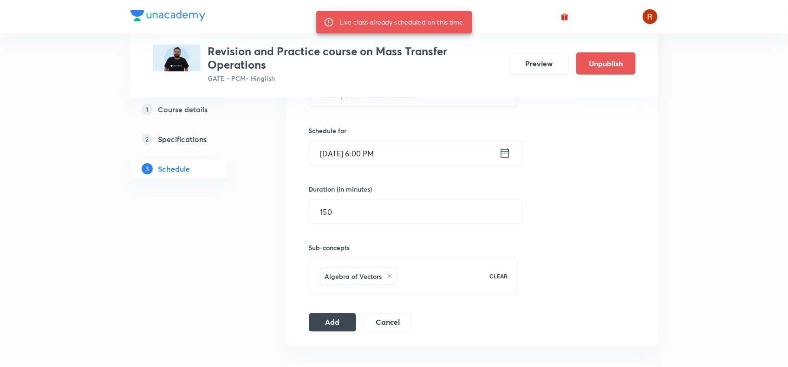
scroll to position [279, 0]
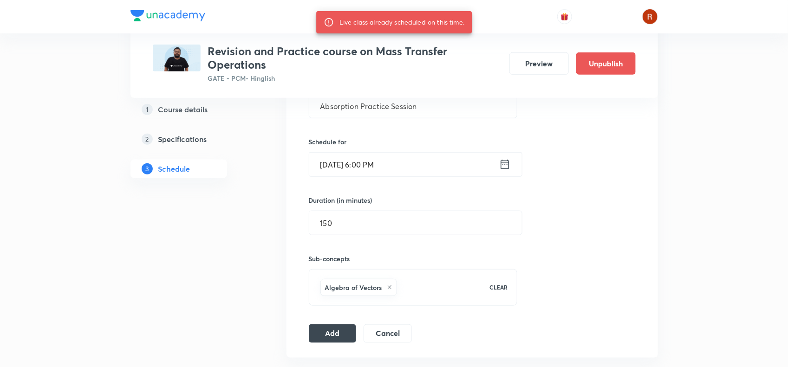
click at [337, 156] on input "[DATE] 6:00 PM" at bounding box center [404, 165] width 190 height 24
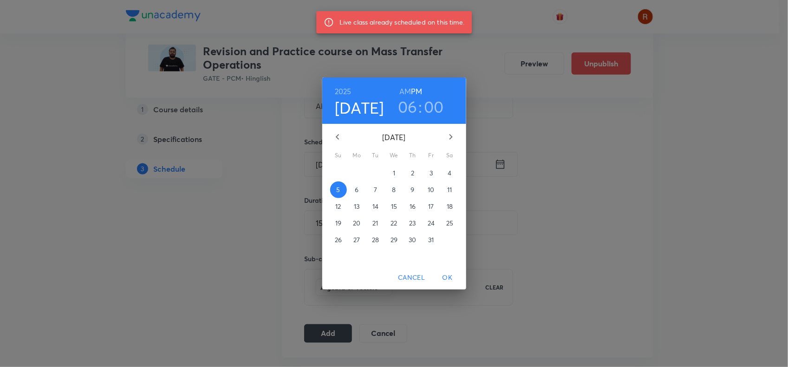
scroll to position [270, 0]
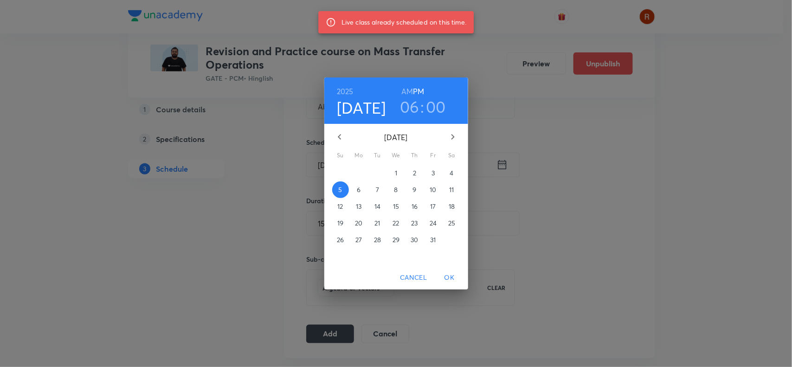
click at [359, 189] on p "6" at bounding box center [359, 189] width 4 height 9
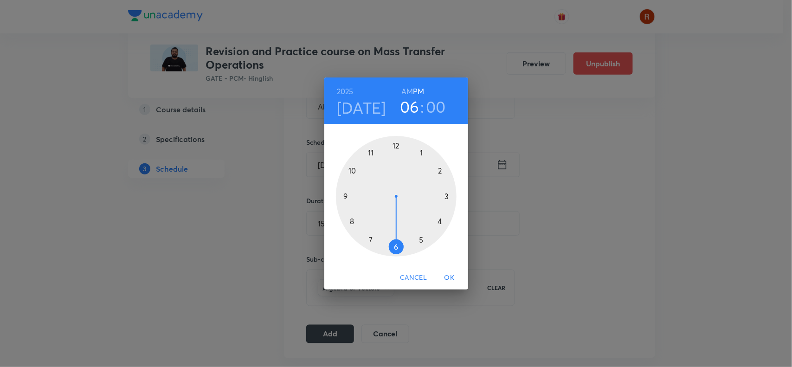
click at [449, 272] on span "OK" at bounding box center [450, 278] width 22 height 12
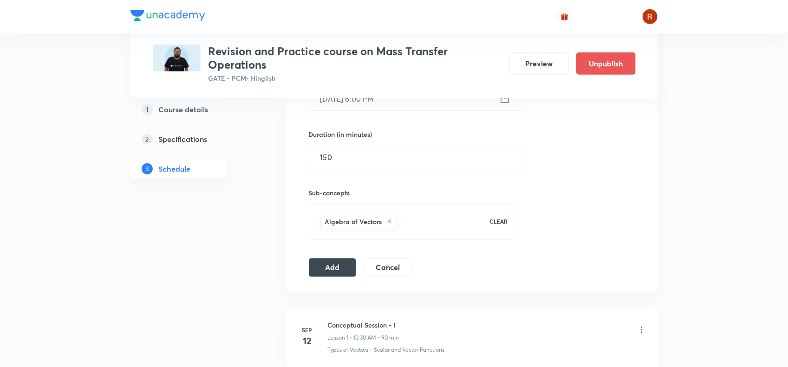
scroll to position [338, 0]
click at [340, 261] on button "Add" at bounding box center [333, 266] width 48 height 19
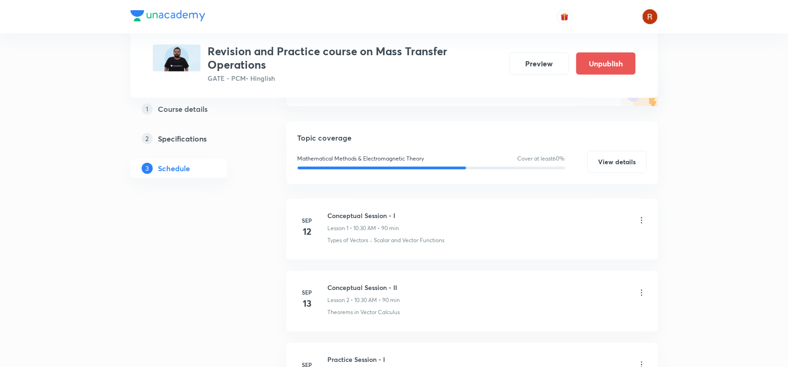
scroll to position [0, 0]
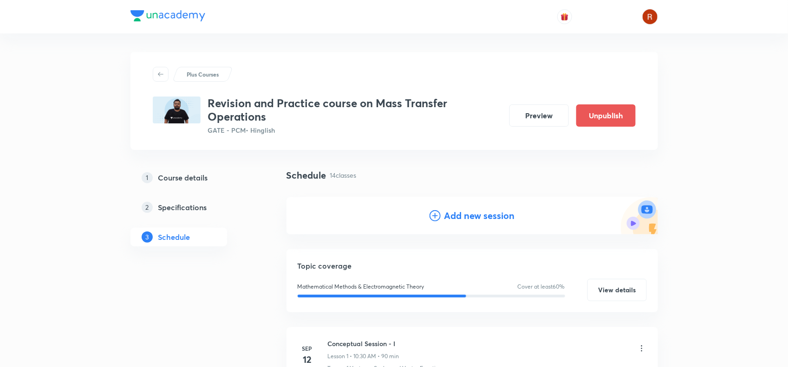
click at [485, 212] on h4 "Add new session" at bounding box center [479, 216] width 71 height 14
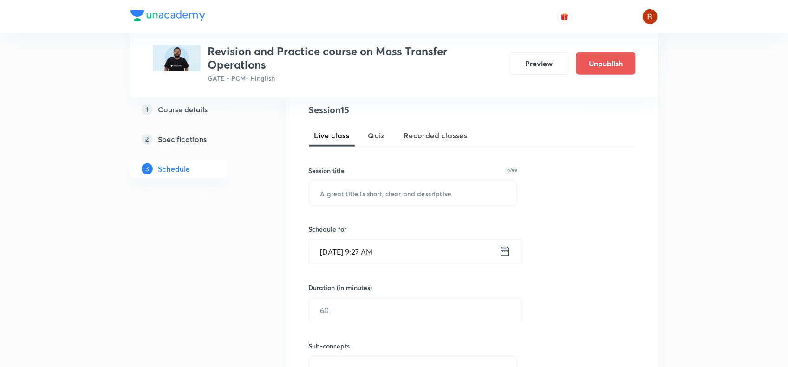
scroll to position [184, 0]
click at [352, 195] on input "text" at bounding box center [413, 193] width 208 height 24
paste input "Absorption Practice Session"
type input "Absorption Practice Session"
click at [338, 249] on input "[DATE] 9:27 AM" at bounding box center [404, 252] width 190 height 24
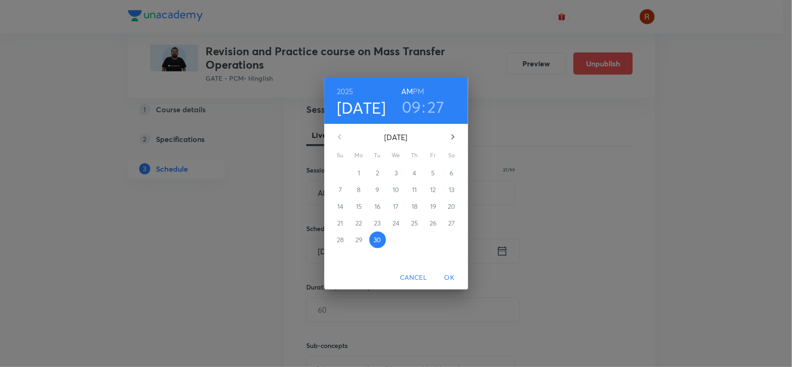
click at [449, 133] on icon "button" at bounding box center [453, 136] width 11 height 11
click at [377, 191] on p "7" at bounding box center [377, 189] width 3 height 9
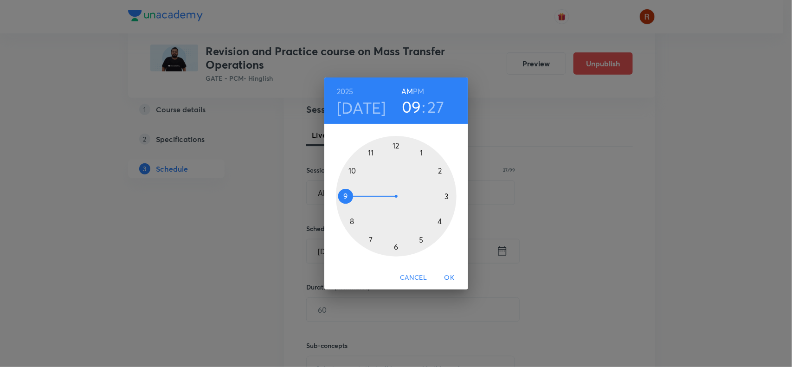
click at [397, 249] on div at bounding box center [396, 196] width 121 height 121
click at [418, 87] on h6 "PM" at bounding box center [418, 91] width 11 height 13
click at [395, 142] on div at bounding box center [396, 196] width 121 height 121
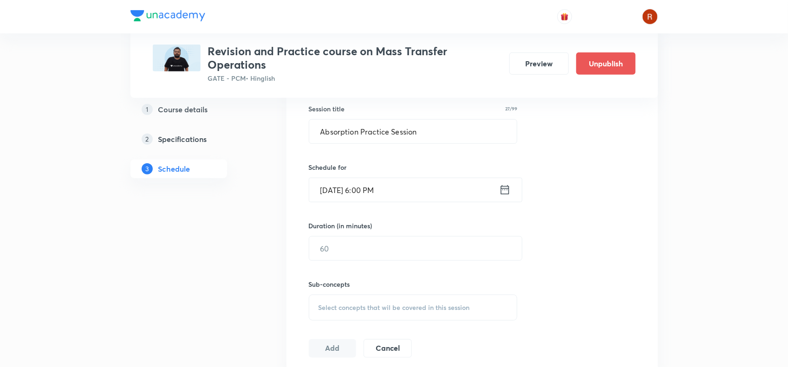
scroll to position [273, 0]
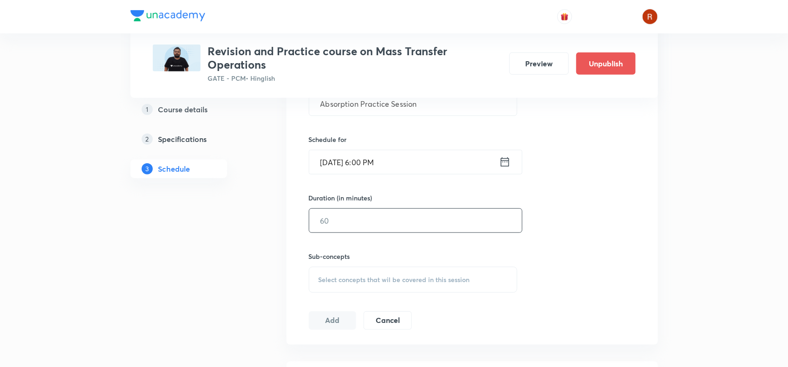
click at [347, 223] on input "text" at bounding box center [415, 221] width 213 height 24
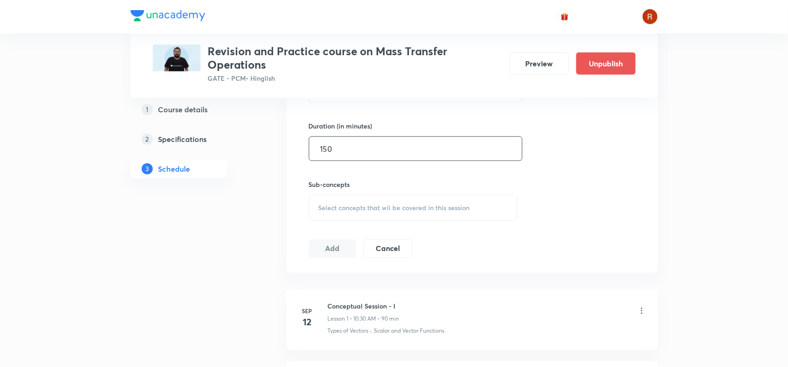
scroll to position [346, 0]
type input "150"
click at [333, 209] on span "Select concepts that wil be covered in this session" at bounding box center [393, 206] width 151 height 7
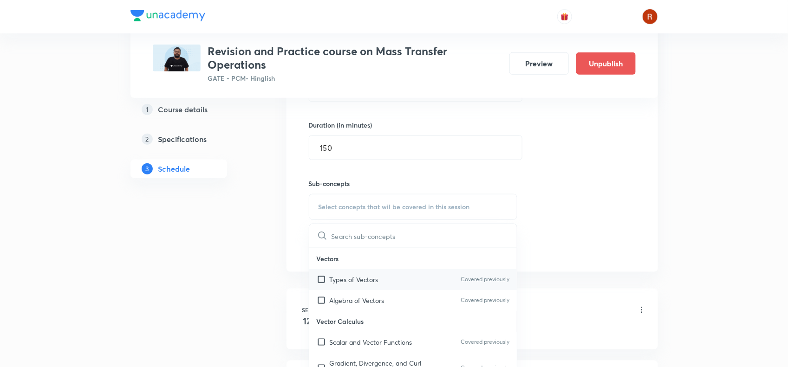
click at [351, 274] on div "Types of Vectors Covered previously" at bounding box center [413, 279] width 208 height 21
checkbox input "true"
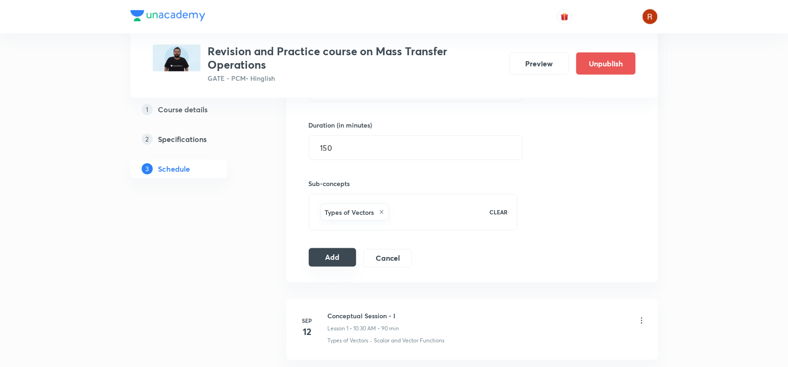
click at [331, 261] on button "Add" at bounding box center [333, 257] width 48 height 19
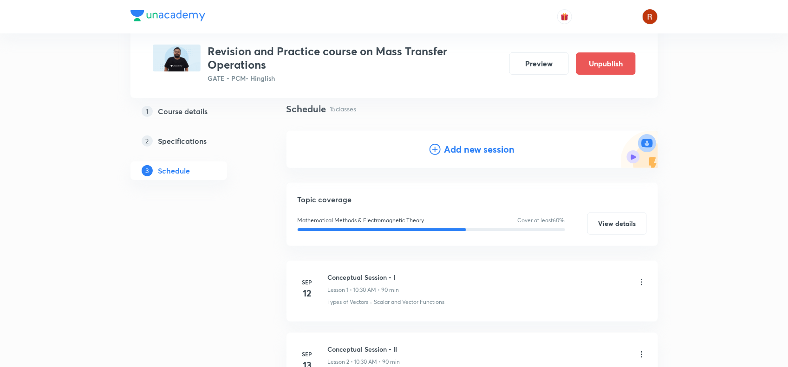
scroll to position [0, 0]
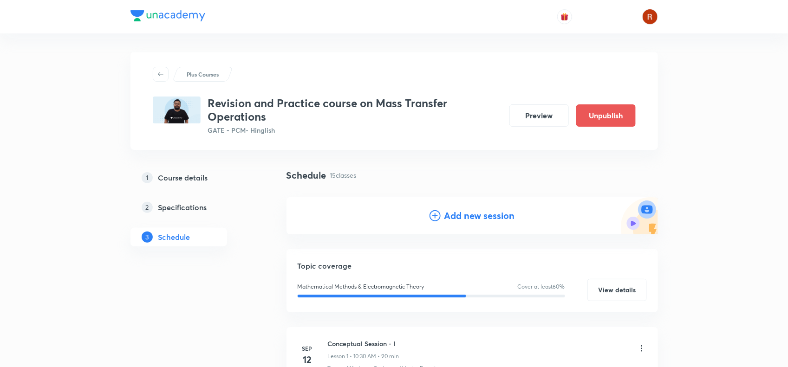
click at [475, 216] on h4 "Add new session" at bounding box center [479, 216] width 71 height 14
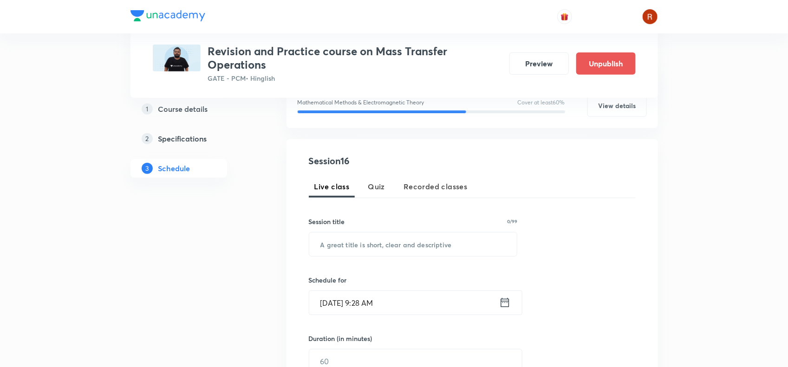
scroll to position [180, 0]
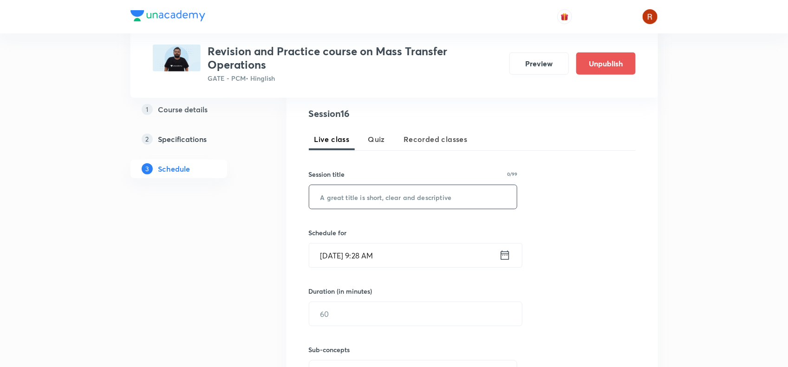
click at [380, 196] on input "text" at bounding box center [413, 197] width 208 height 24
paste input "Drying and Humidification Conceptual Session - II"
type input "Drying and Humidification Conceptual Session - II"
click at [335, 254] on input "[DATE] 9:28 AM" at bounding box center [404, 256] width 190 height 24
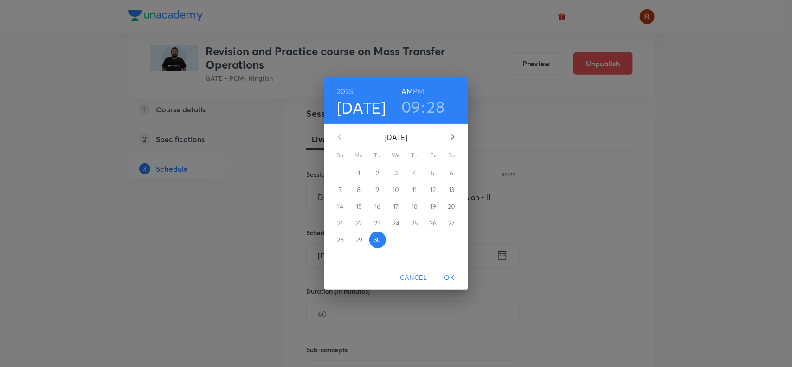
click at [457, 133] on icon "button" at bounding box center [453, 136] width 11 height 11
click at [391, 188] on span "8" at bounding box center [396, 189] width 17 height 9
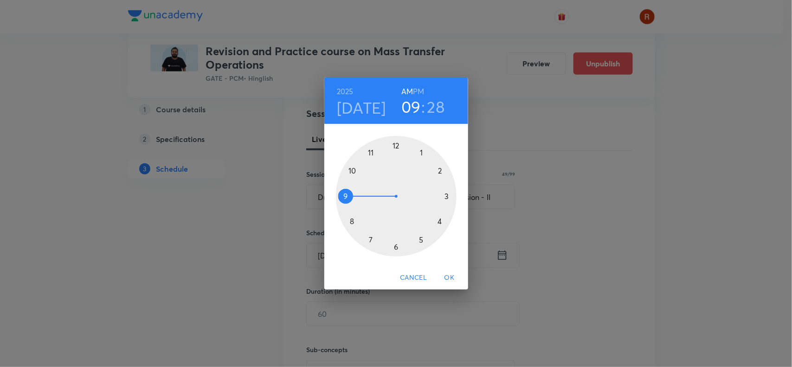
click at [396, 247] on div at bounding box center [396, 196] width 121 height 121
click at [419, 82] on div "[DATE] 06 : 28 AM PM" at bounding box center [397, 101] width 144 height 46
click at [419, 87] on h6 "PM" at bounding box center [418, 91] width 11 height 13
click at [395, 144] on div at bounding box center [396, 196] width 121 height 121
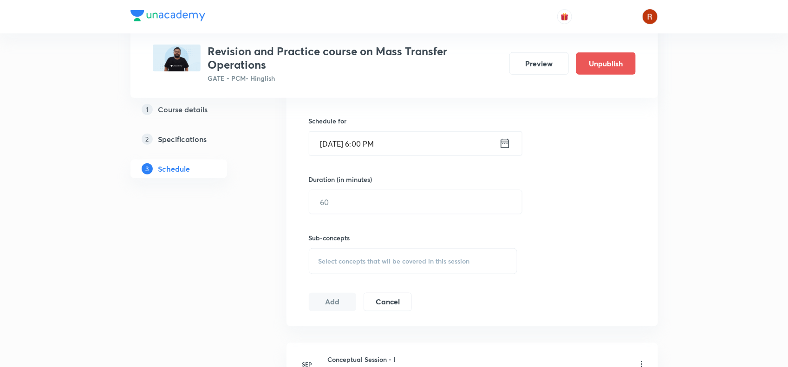
scroll to position [293, 0]
click at [348, 208] on input "text" at bounding box center [415, 201] width 213 height 24
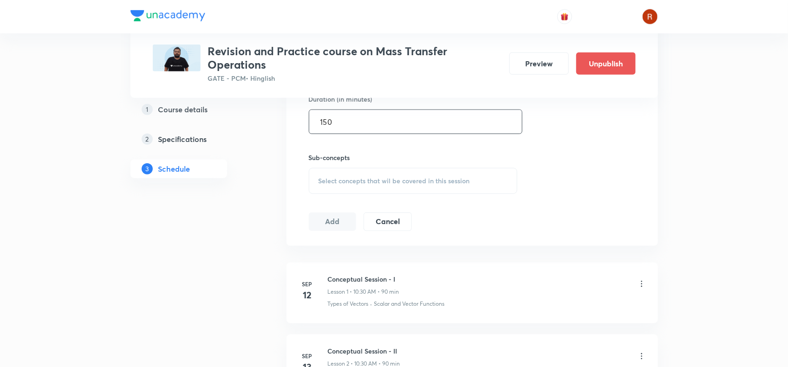
scroll to position [372, 0]
type input "150"
click at [348, 188] on div "Select concepts that wil be covered in this session" at bounding box center [413, 181] width 209 height 26
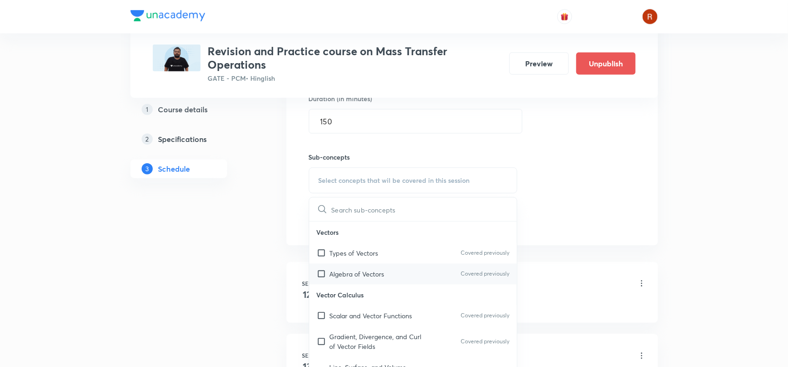
click at [345, 267] on div "Algebra of Vectors Covered previously" at bounding box center [413, 274] width 208 height 21
checkbox input "true"
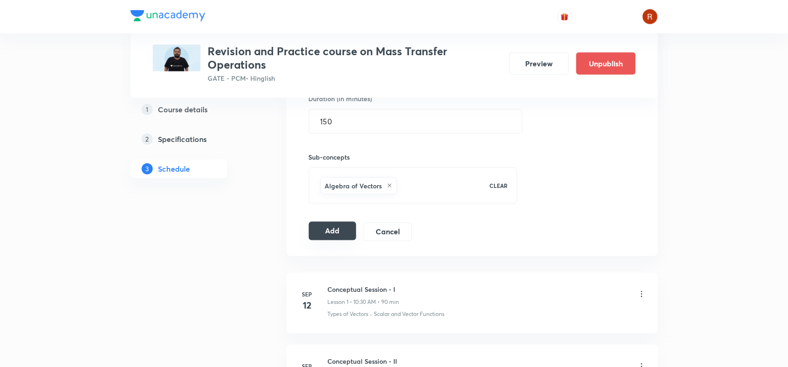
click at [323, 234] on button "Add" at bounding box center [333, 231] width 48 height 19
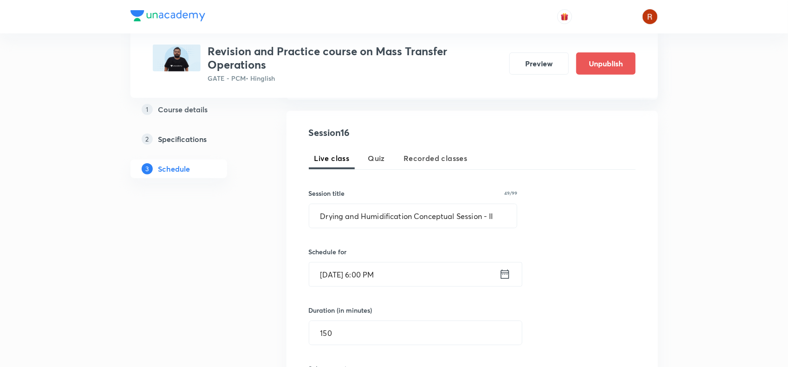
scroll to position [162, 0]
click at [370, 276] on input "[DATE] 6:00 PM" at bounding box center [404, 273] width 190 height 24
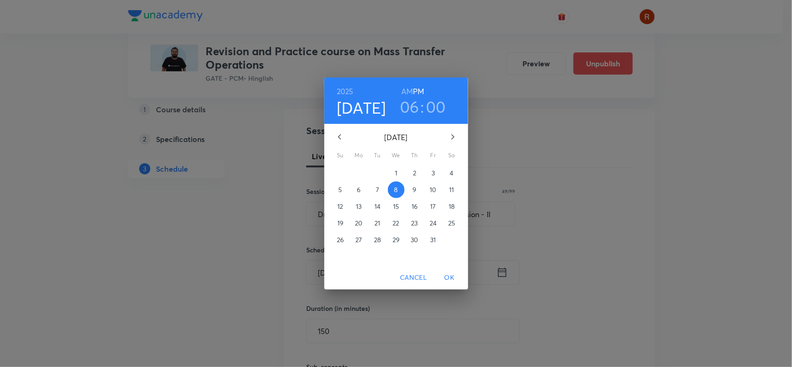
click at [413, 108] on h3 "06" at bounding box center [409, 106] width 19 height 19
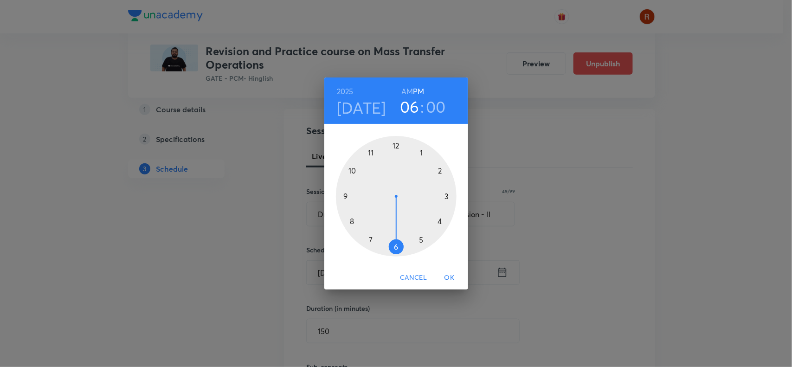
click at [426, 237] on div at bounding box center [396, 196] width 121 height 121
click at [451, 270] on button "OK" at bounding box center [450, 277] width 30 height 17
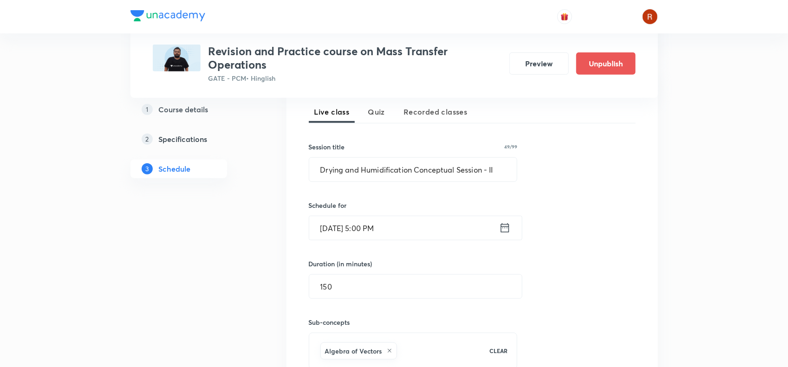
scroll to position [208, 0]
click at [383, 282] on input "150" at bounding box center [415, 286] width 213 height 24
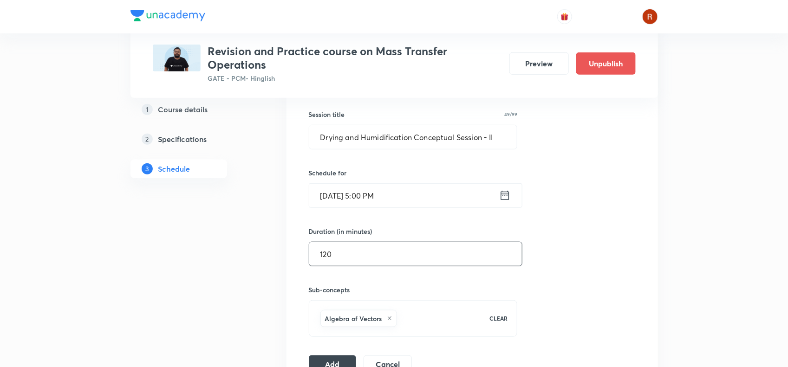
scroll to position [277, 0]
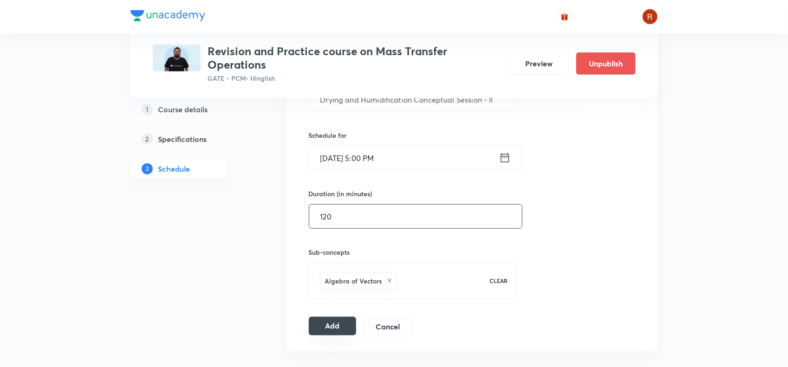
type input "120"
click at [332, 322] on button "Add" at bounding box center [333, 326] width 48 height 19
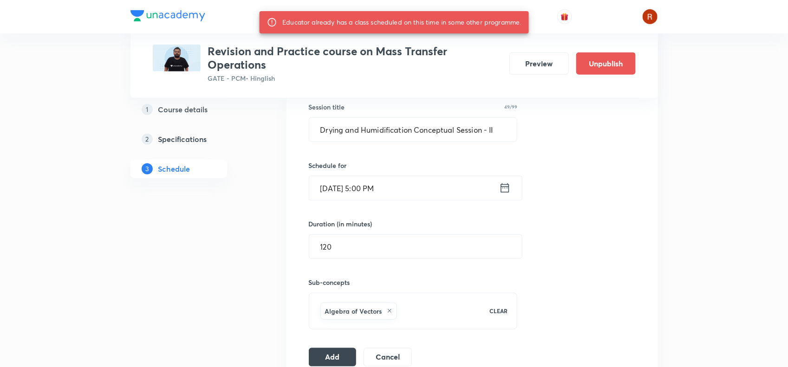
scroll to position [247, 0]
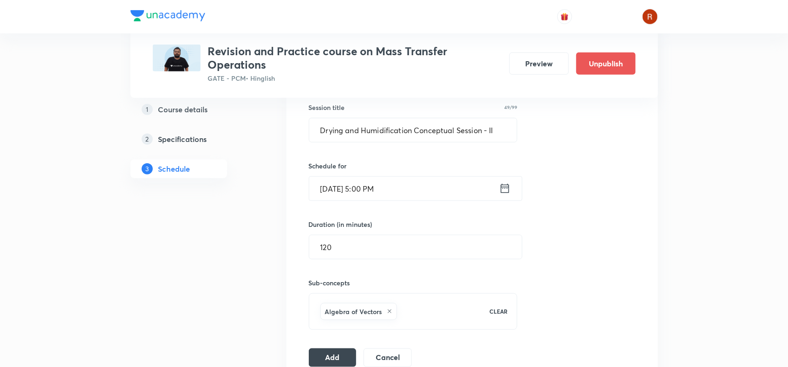
click at [369, 192] on input "[DATE] 5:00 PM" at bounding box center [404, 189] width 190 height 24
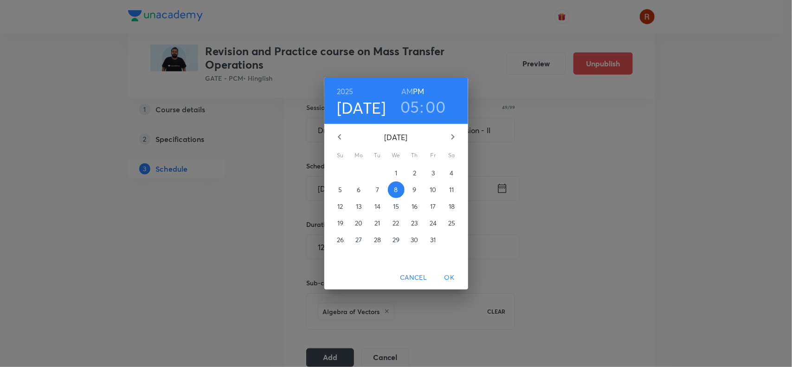
click at [416, 112] on h3 "05" at bounding box center [410, 106] width 19 height 19
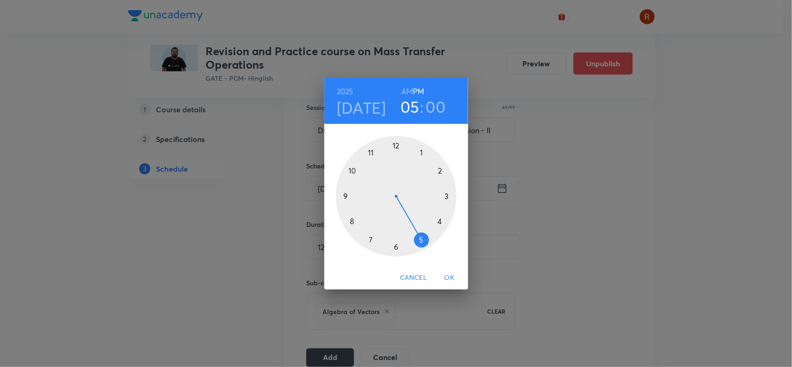
click at [399, 245] on div at bounding box center [396, 196] width 121 height 121
click at [444, 278] on span "OK" at bounding box center [450, 278] width 22 height 12
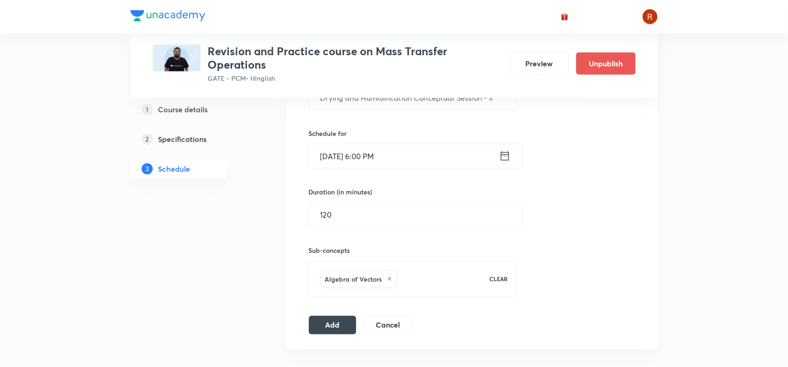
scroll to position [279, 0]
click at [349, 326] on button "Add" at bounding box center [333, 324] width 48 height 19
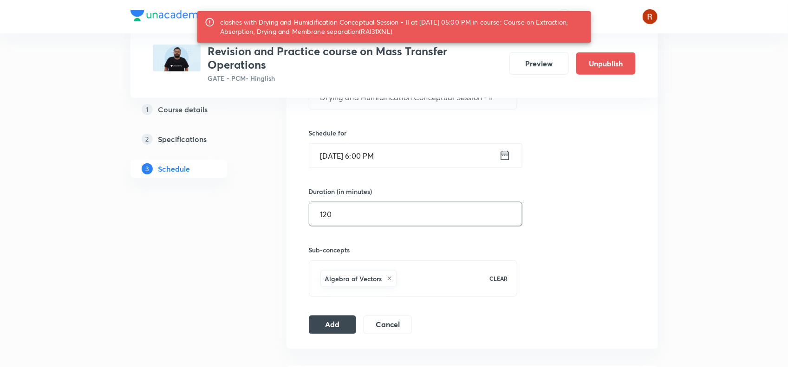
scroll to position [270, 0]
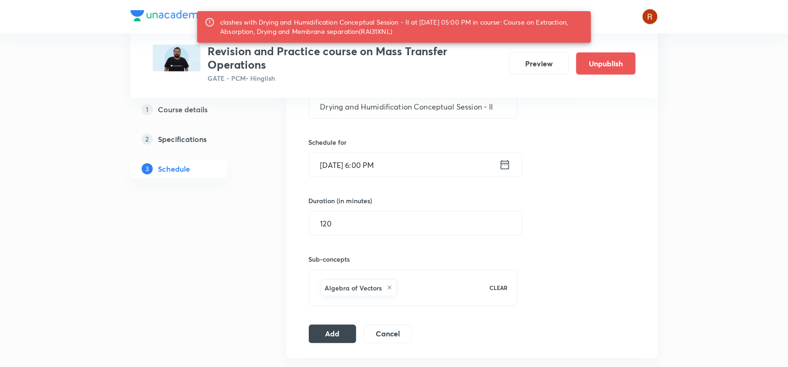
click at [366, 166] on input "[DATE] 6:00 PM" at bounding box center [404, 165] width 190 height 24
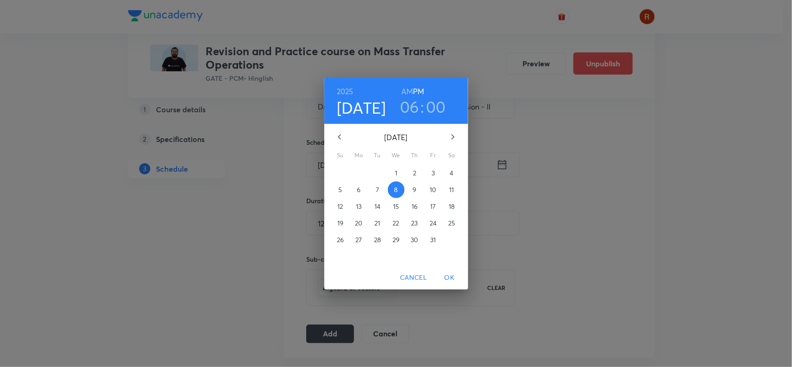
click at [414, 188] on p "9" at bounding box center [415, 189] width 4 height 9
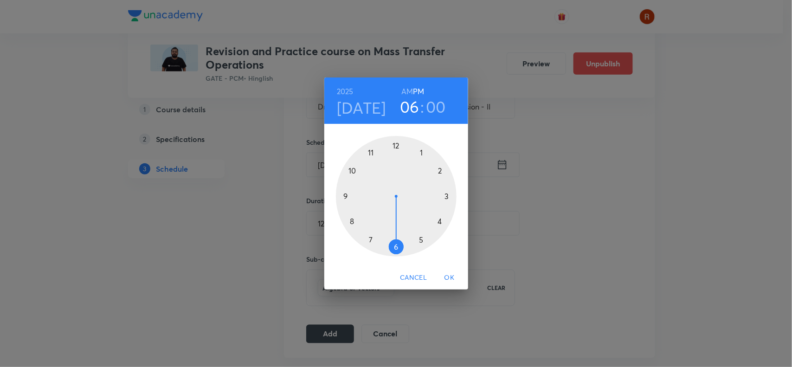
click at [340, 330] on div "[DATE] 06 : 00 AM PM 1 2 3 4 5 6 7 8 9 10 11 12 Cancel OK" at bounding box center [396, 183] width 792 height 367
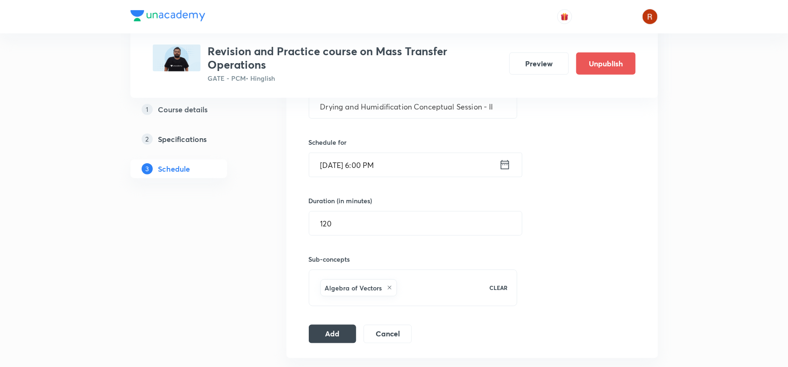
click at [335, 163] on input "[DATE] 6:00 PM" at bounding box center [404, 165] width 190 height 24
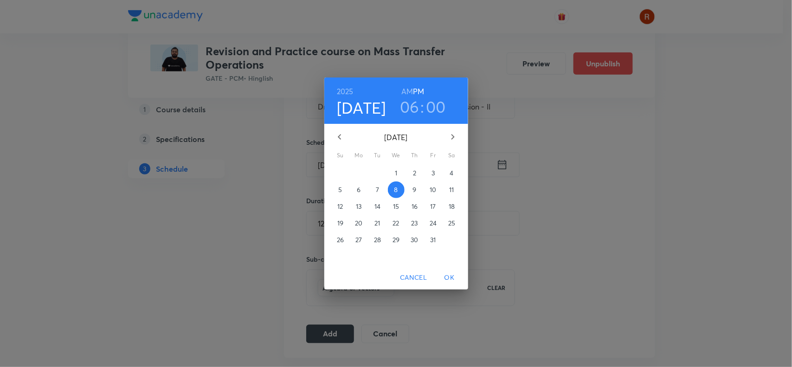
click at [333, 327] on div "[DATE] 06 : 00 AM PM [DATE] Su Mo Tu We Th Fr Sa 28 29 30 1 2 3 4 5 6 7 8 9 10 …" at bounding box center [396, 183] width 792 height 367
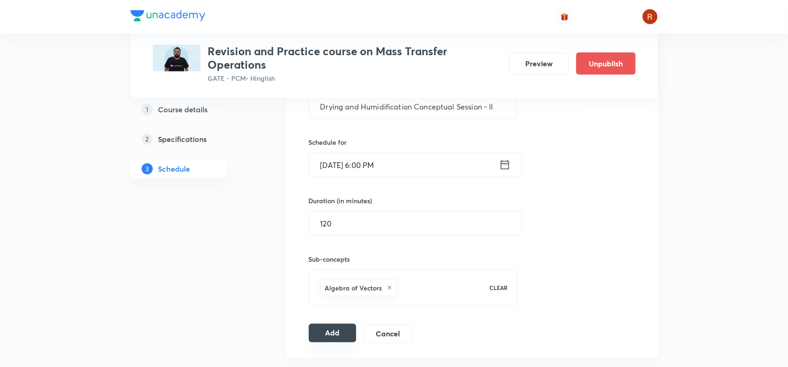
click at [335, 334] on button "Add" at bounding box center [333, 333] width 48 height 19
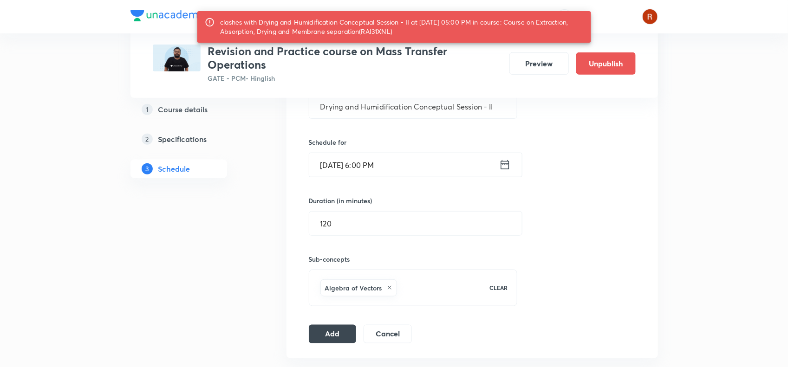
click at [338, 164] on input "[DATE] 6:00 PM" at bounding box center [404, 165] width 190 height 24
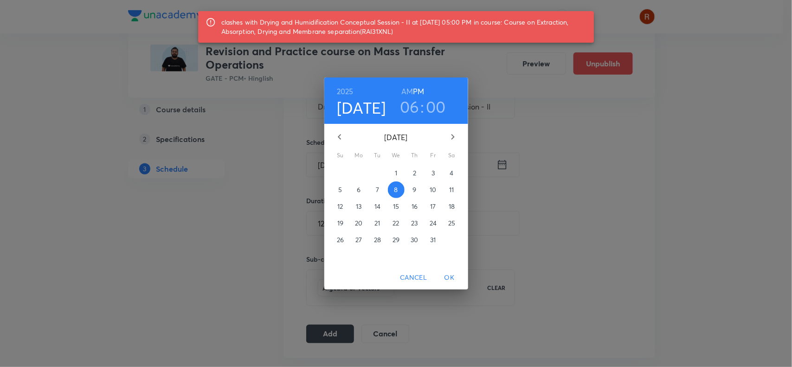
click at [417, 187] on span "9" at bounding box center [415, 189] width 17 height 9
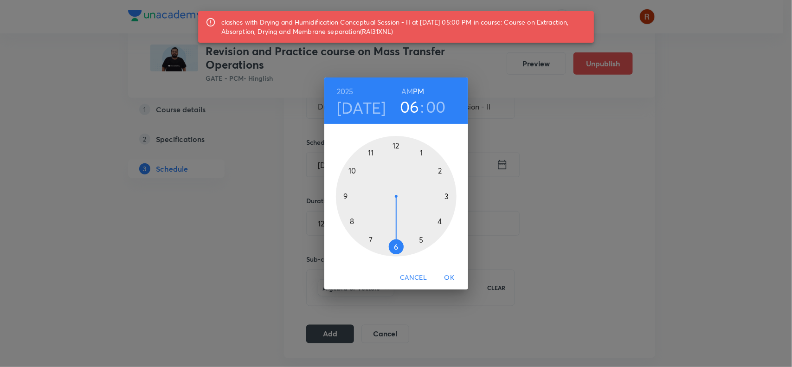
click at [334, 331] on div "[DATE] 06 : 00 AM PM 1 2 3 4 5 6 7 8 9 10 11 12 Cancel OK" at bounding box center [396, 183] width 792 height 367
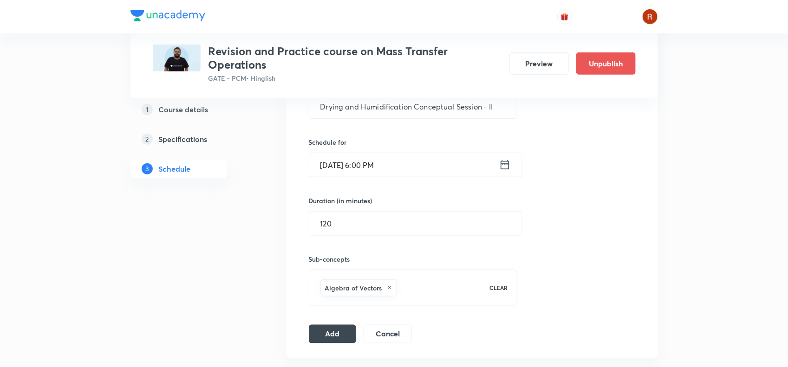
click at [334, 331] on button "Add" at bounding box center [333, 334] width 48 height 19
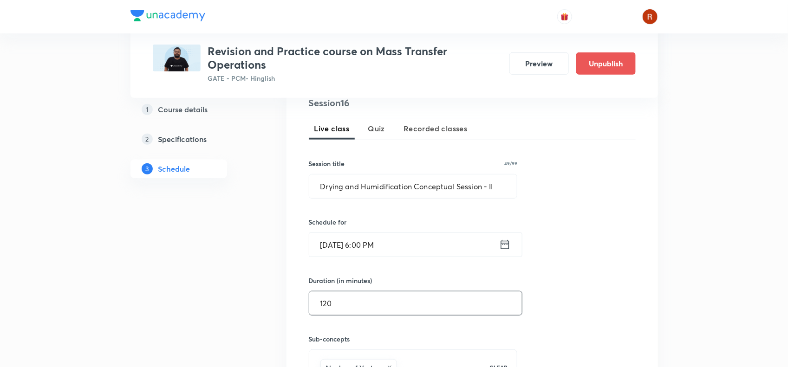
scroll to position [191, 0]
click at [374, 250] on input "[DATE] 6:00 PM" at bounding box center [404, 245] width 190 height 24
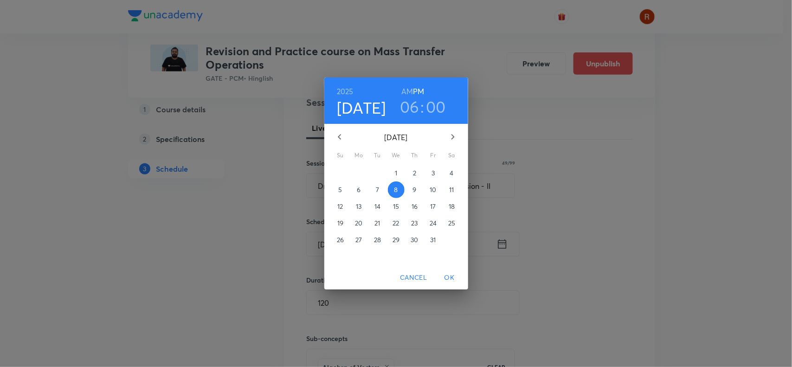
click at [412, 109] on h3 "06" at bounding box center [409, 106] width 19 height 19
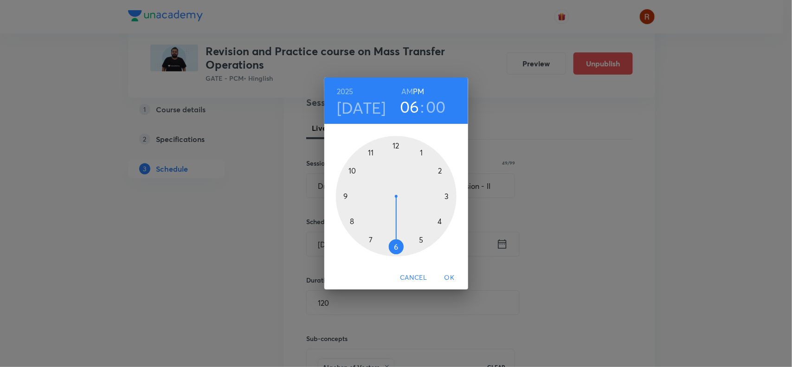
click at [369, 238] on div at bounding box center [396, 196] width 121 height 121
click at [421, 152] on div at bounding box center [396, 196] width 121 height 121
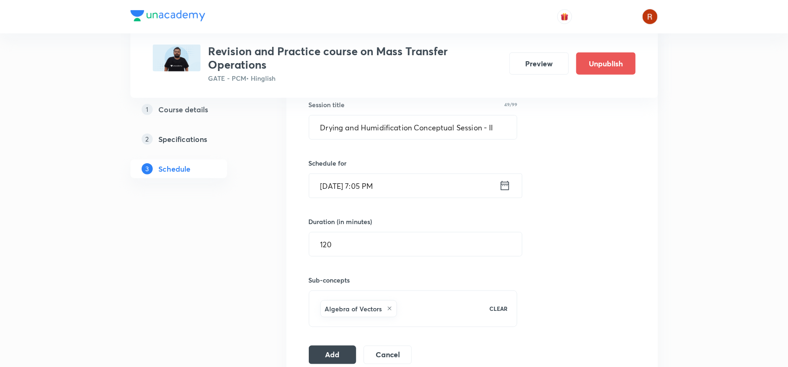
scroll to position [272, 0]
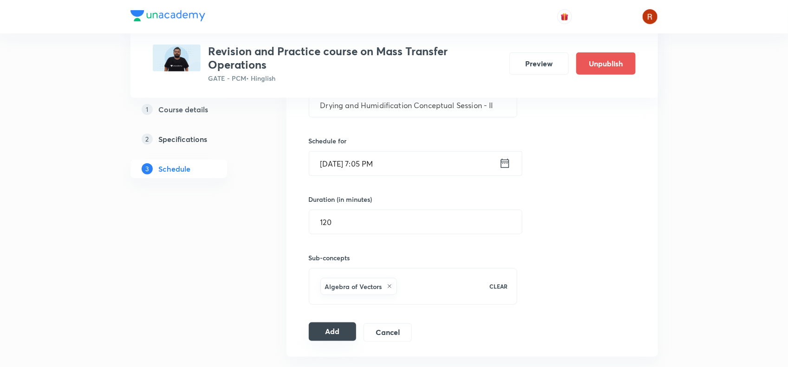
click at [340, 327] on button "Add" at bounding box center [333, 332] width 48 height 19
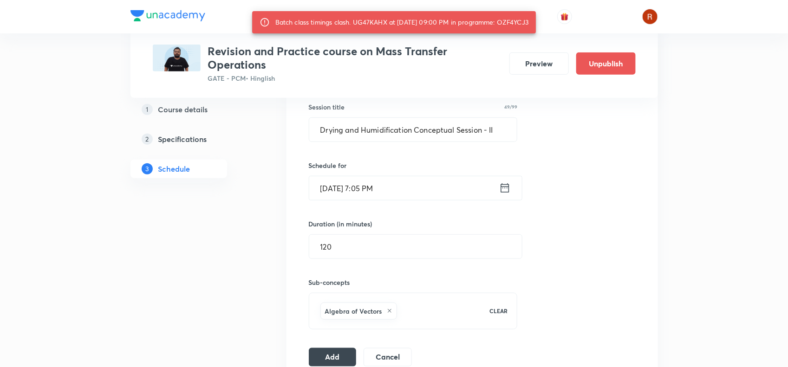
scroll to position [247, 0]
